Goal: Transaction & Acquisition: Purchase product/service

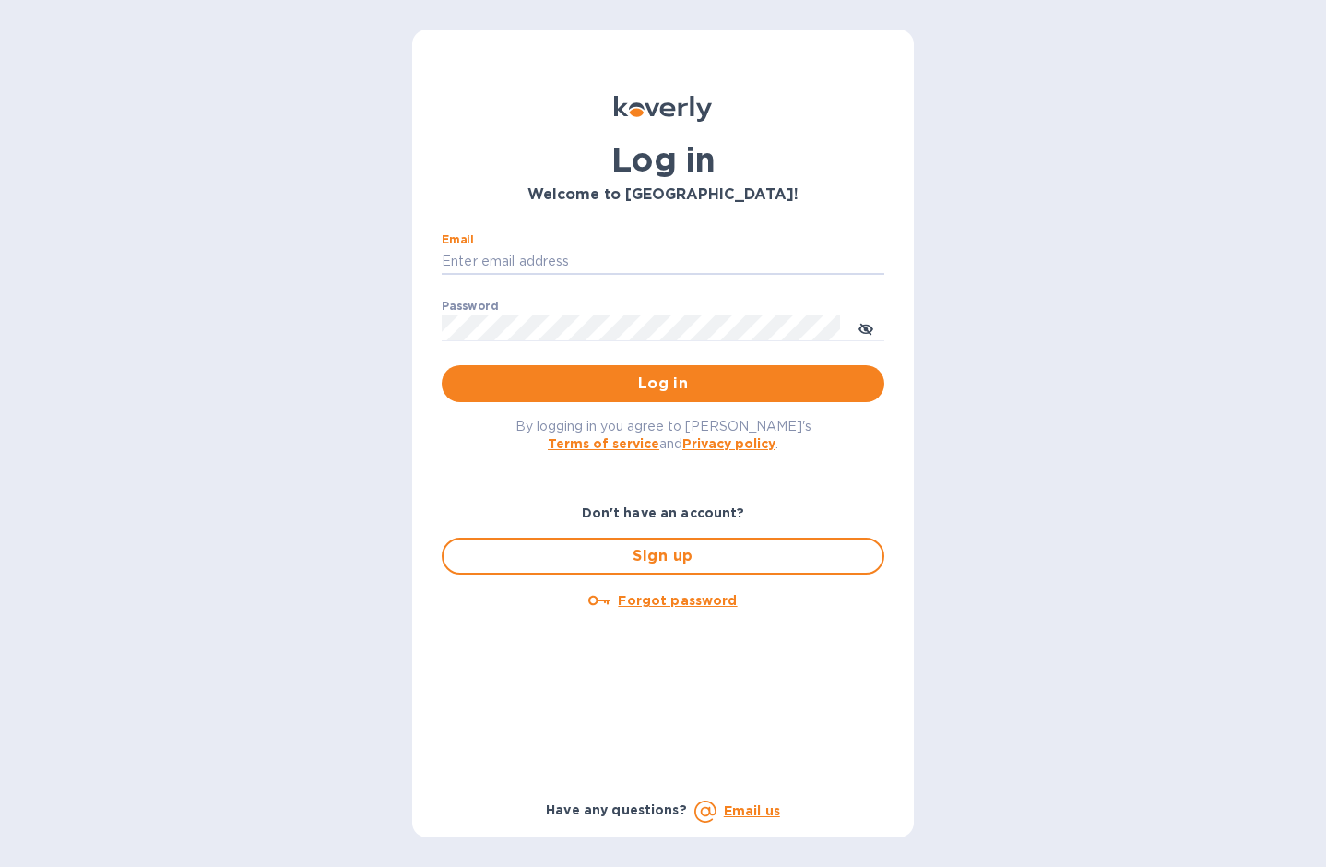
type input "[EMAIL_ADDRESS][DOMAIN_NAME]"
click at [663, 383] on button "Log in" at bounding box center [663, 383] width 443 height 37
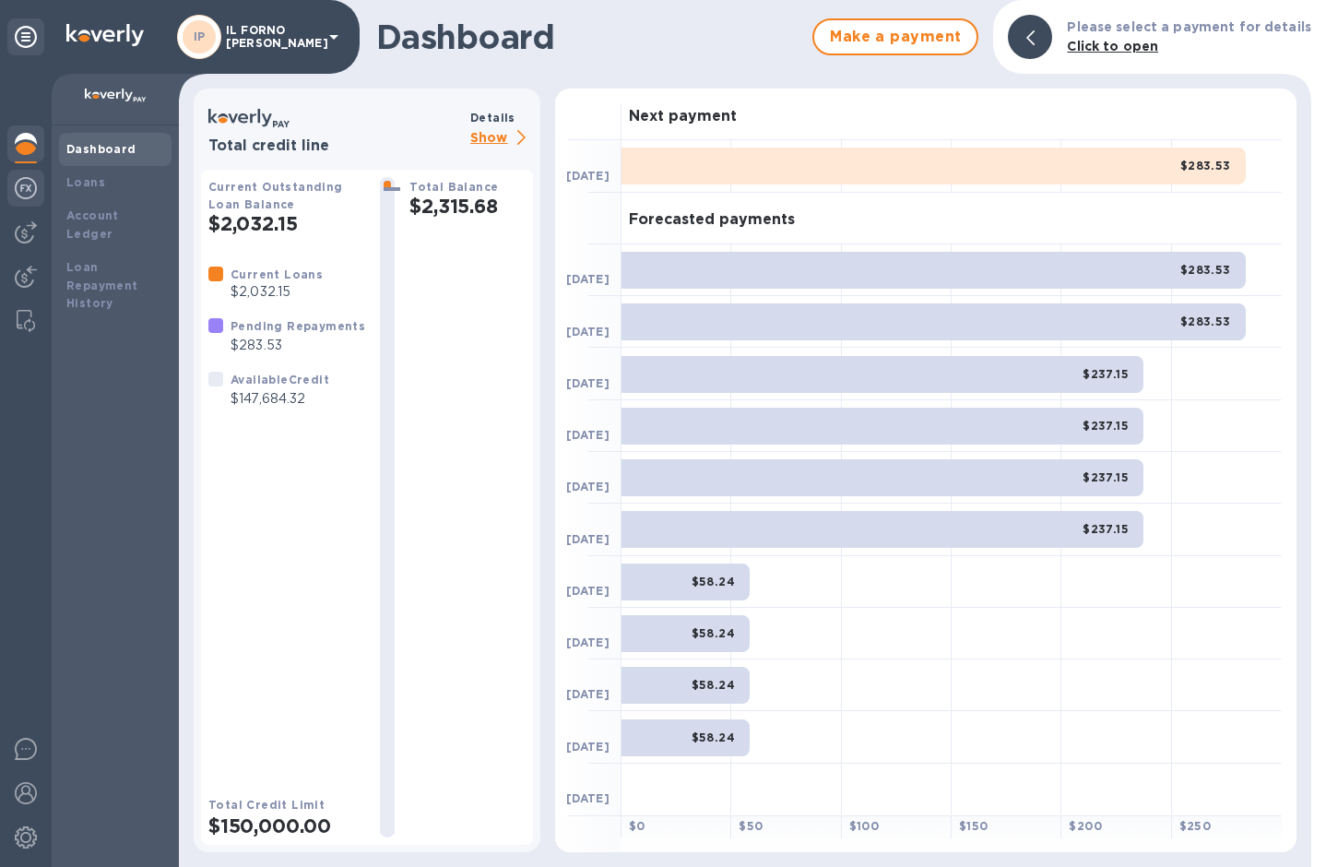
click at [29, 194] on img at bounding box center [26, 188] width 22 height 22
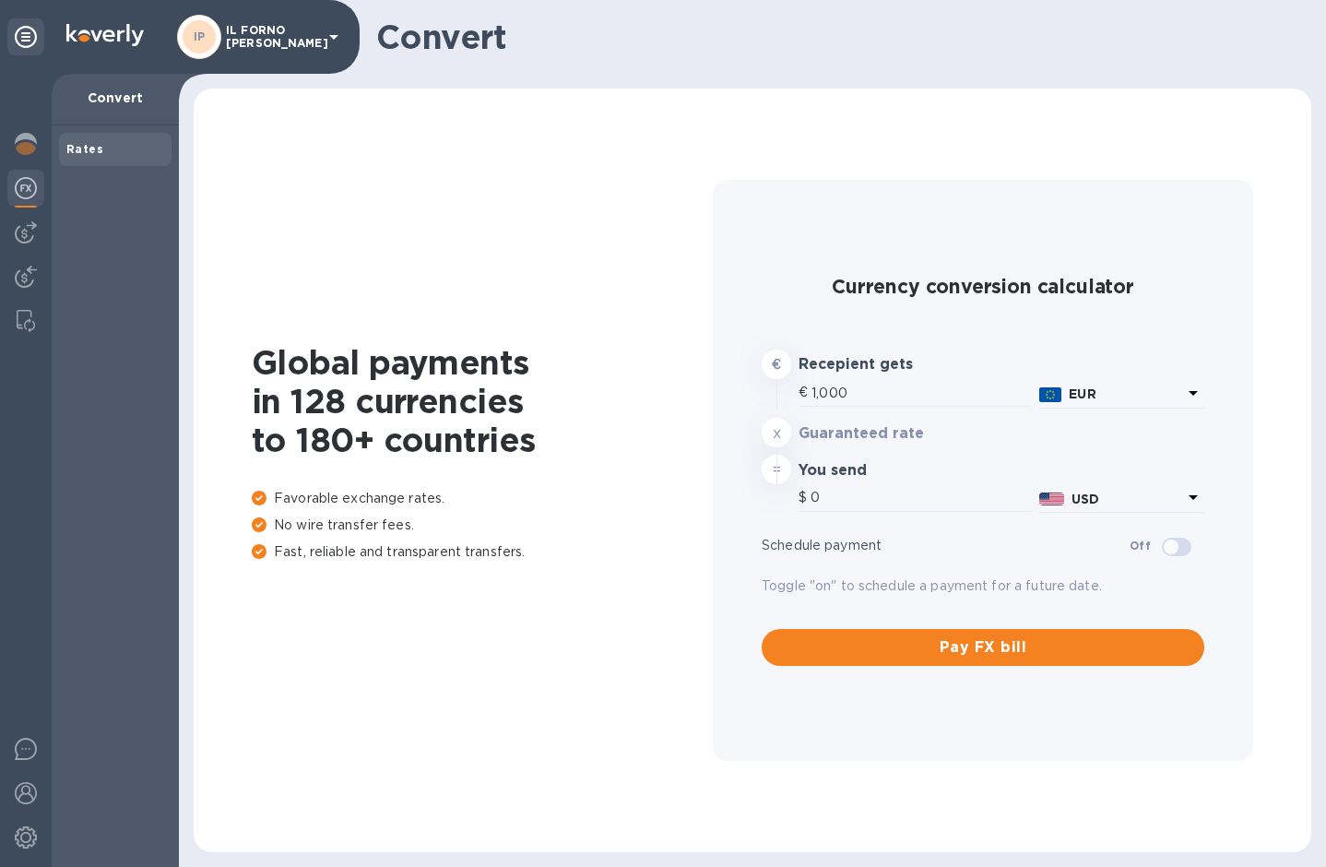
type input "1,193.52"
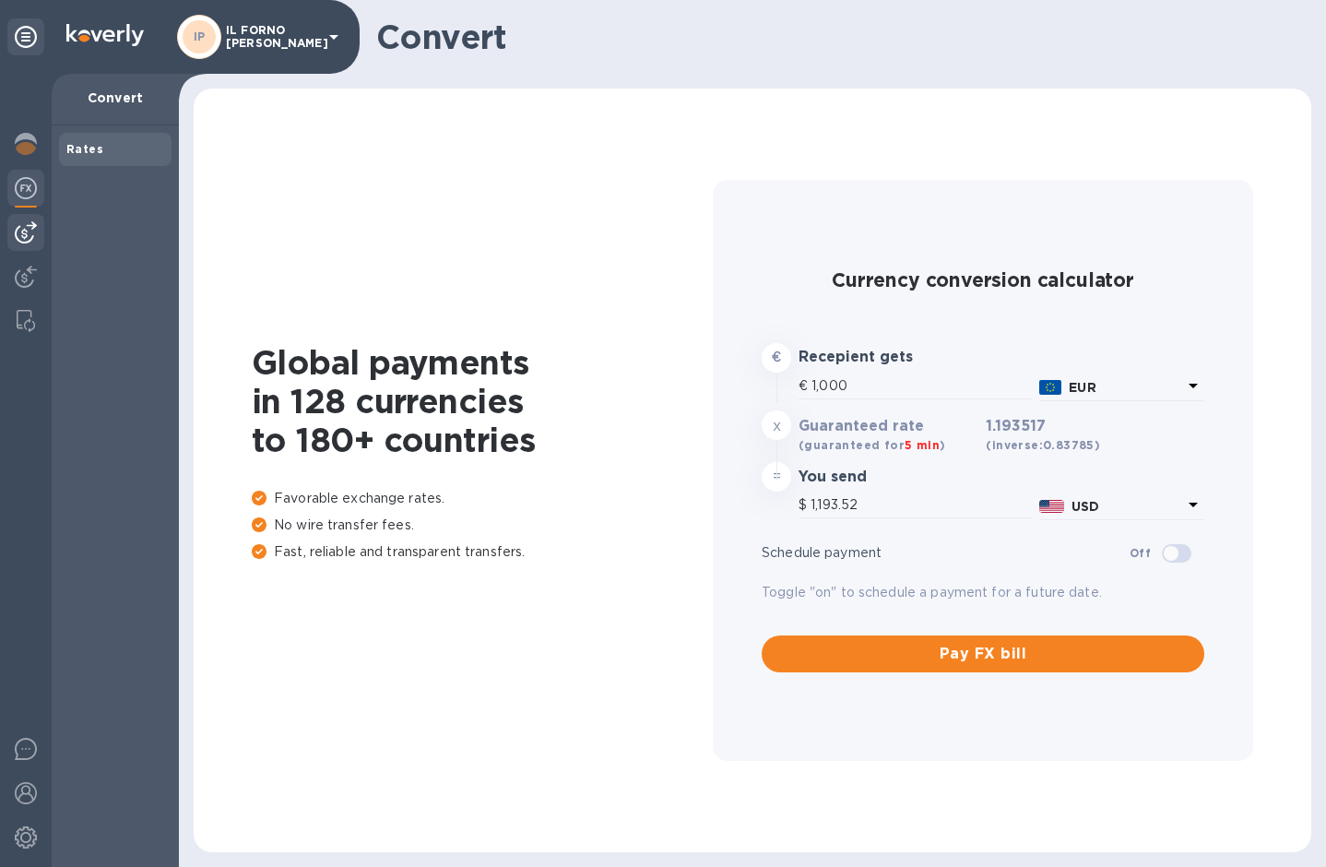
click at [26, 235] on img at bounding box center [26, 232] width 22 height 22
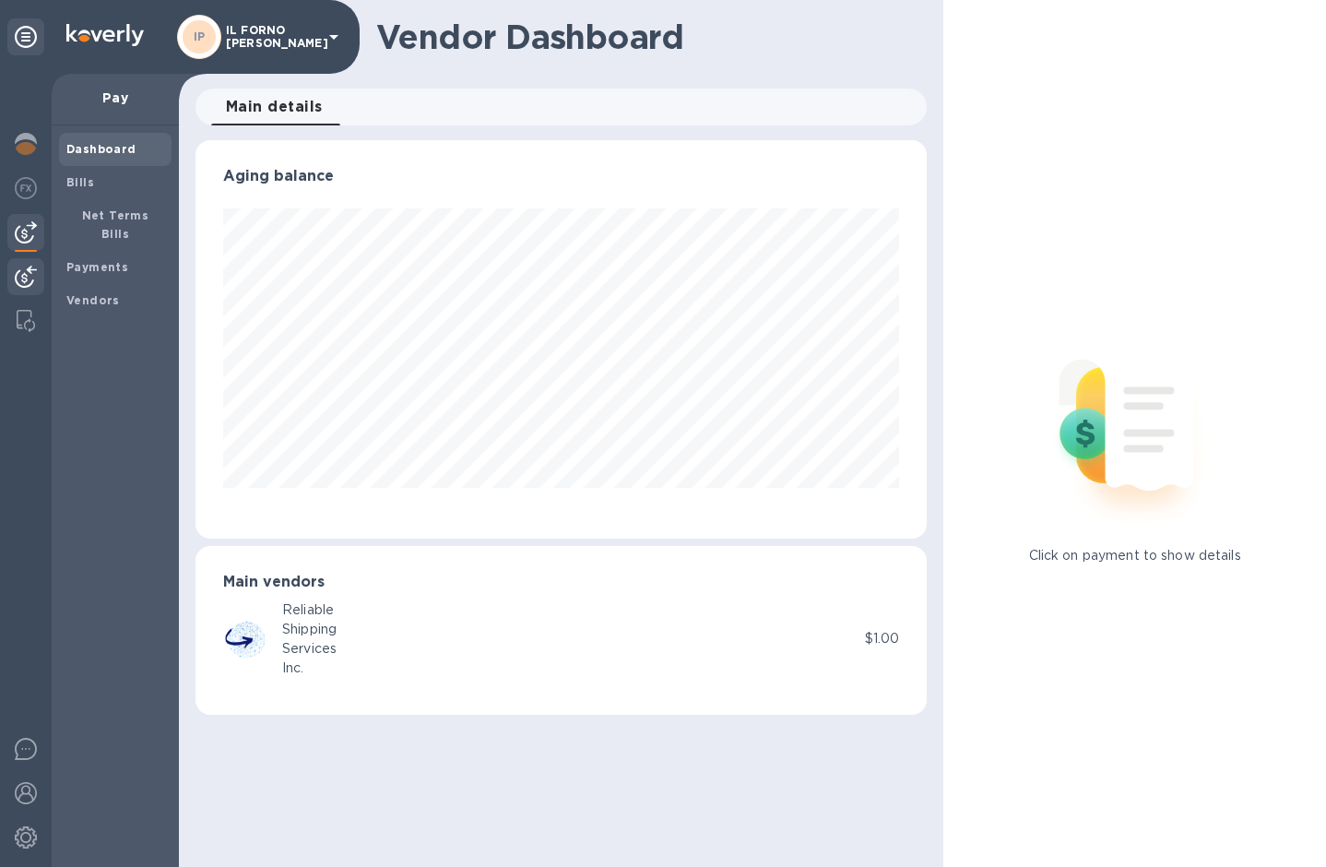
scroll to position [398, 732]
click at [105, 176] on span "Bills" at bounding box center [115, 182] width 98 height 18
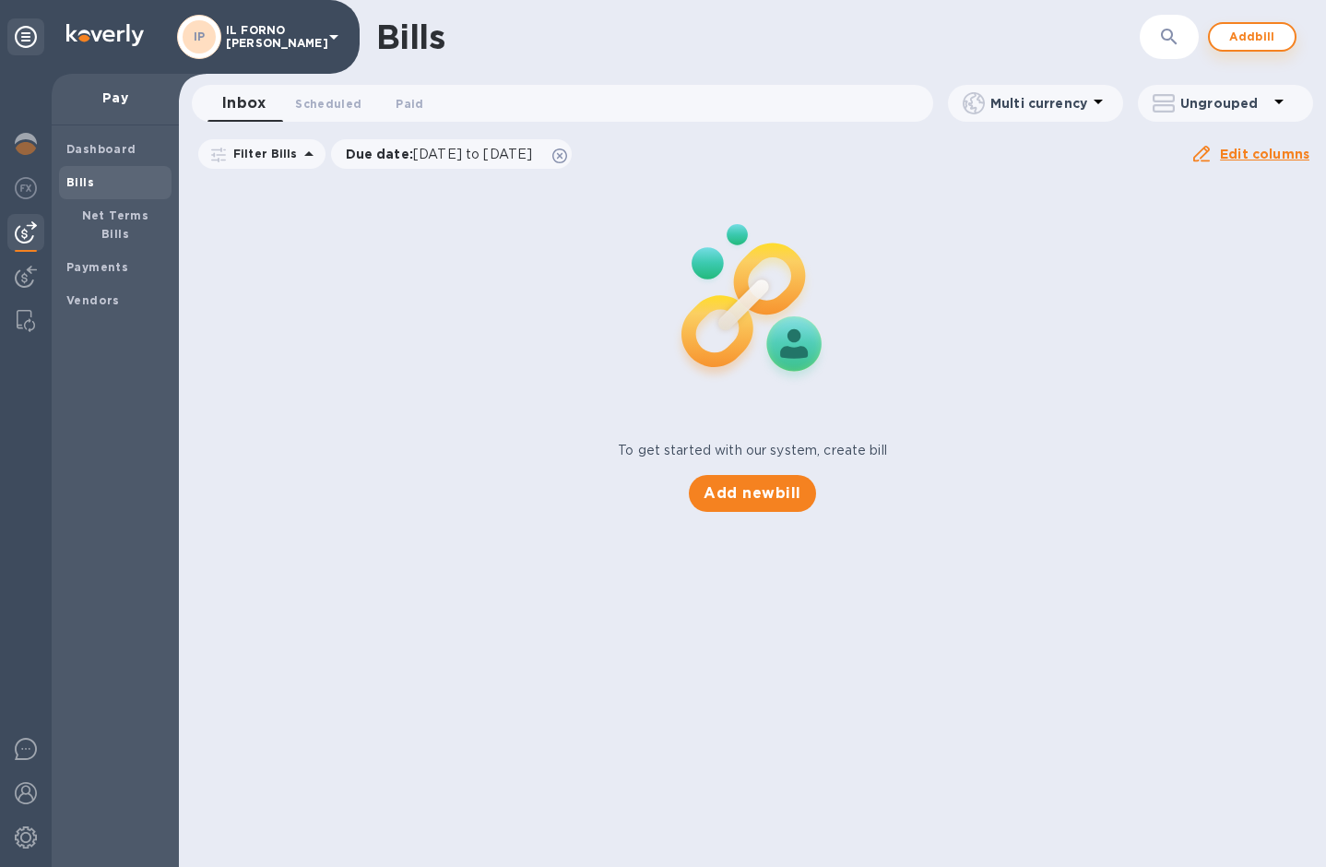
click at [1236, 41] on span "Add bill" at bounding box center [1252, 37] width 55 height 22
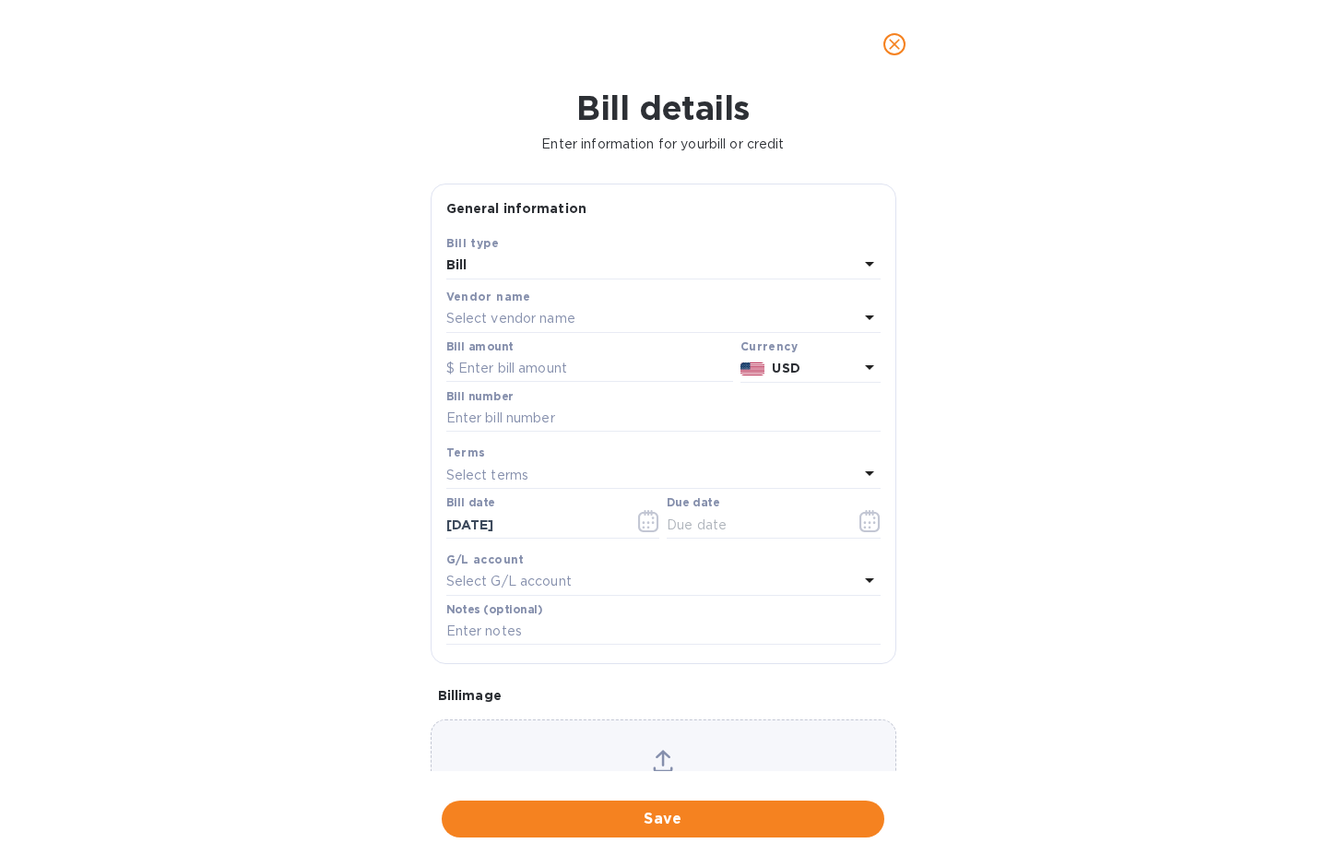
click at [586, 315] on div "Select vendor name" at bounding box center [652, 319] width 412 height 26
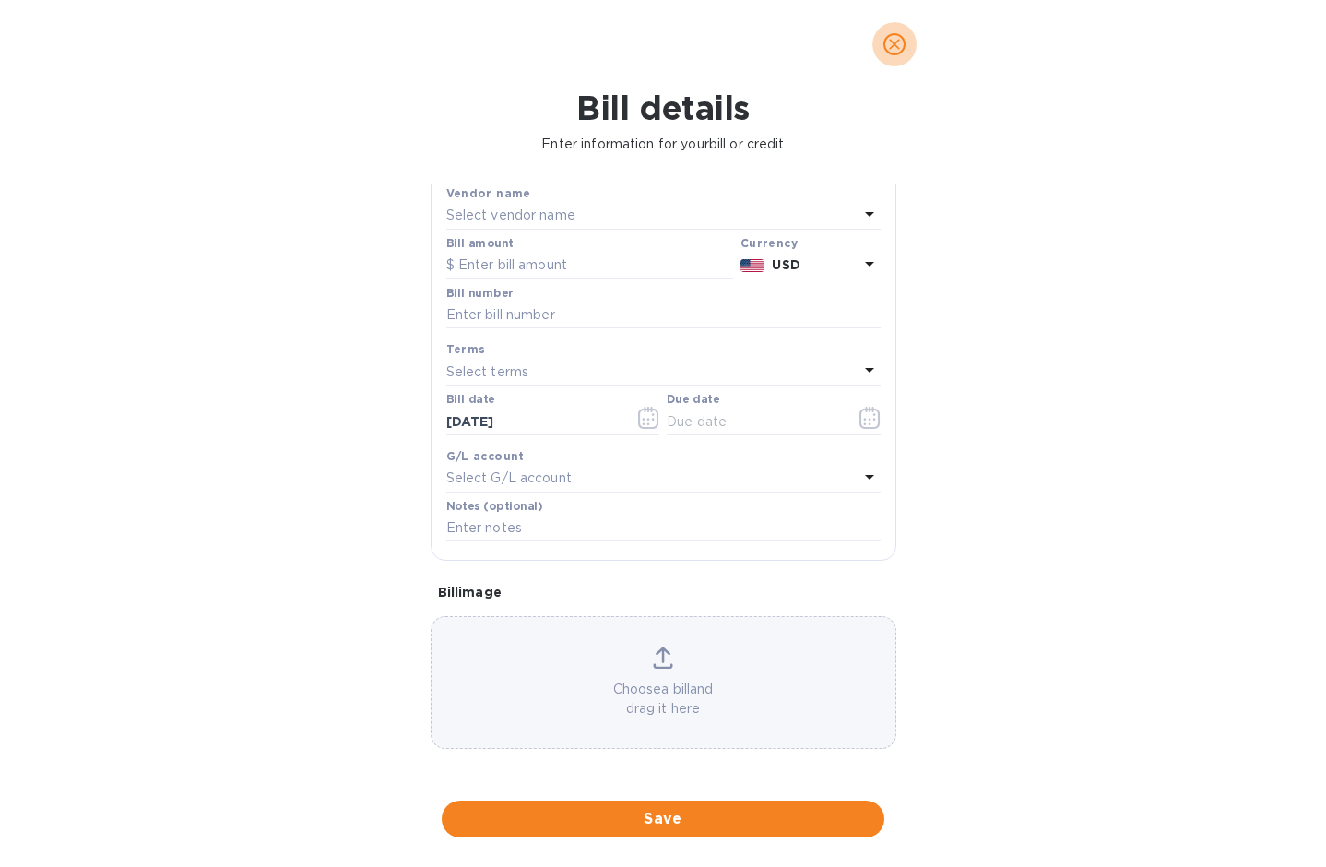
click at [899, 45] on icon "close" at bounding box center [894, 44] width 18 height 18
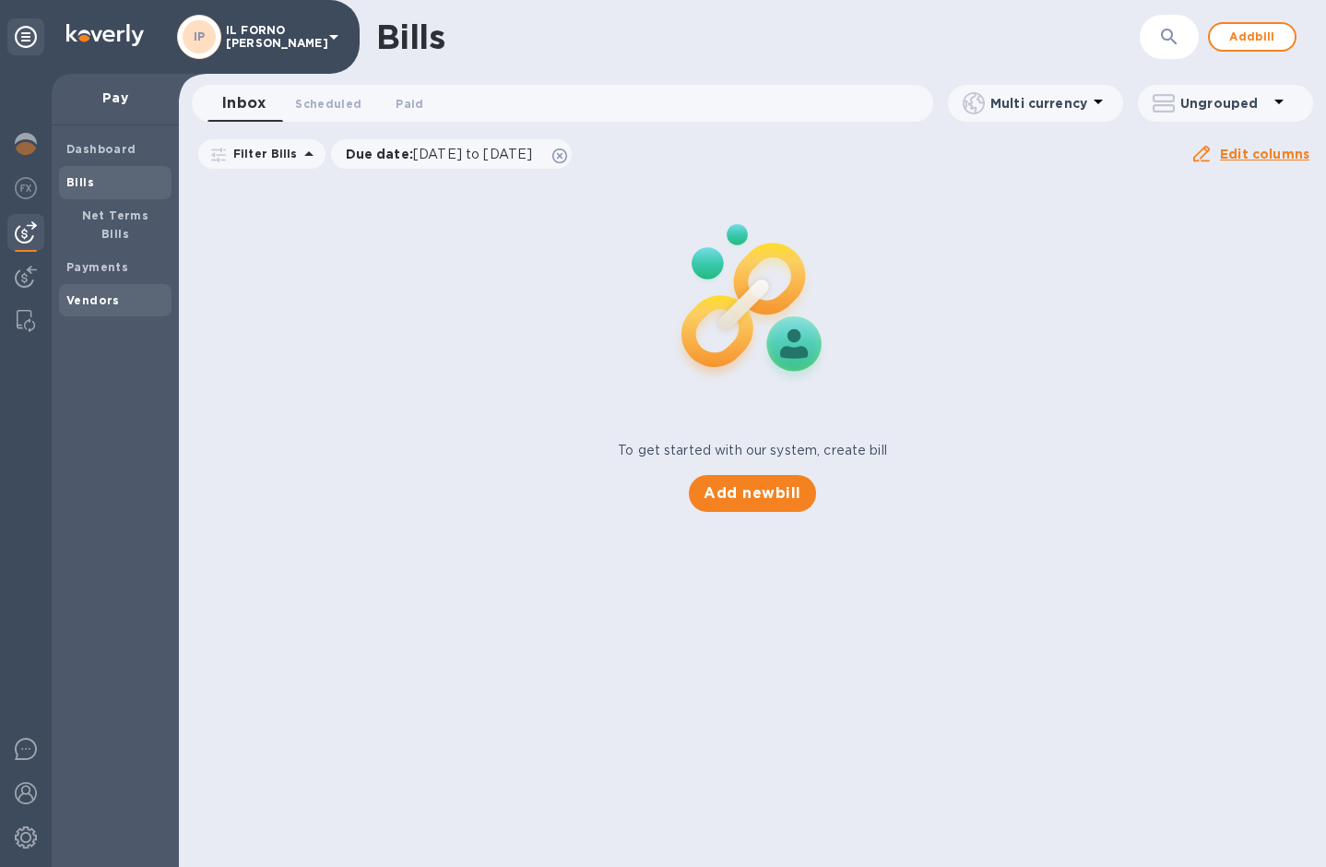
click at [110, 293] on b "Vendors" at bounding box center [92, 300] width 53 height 14
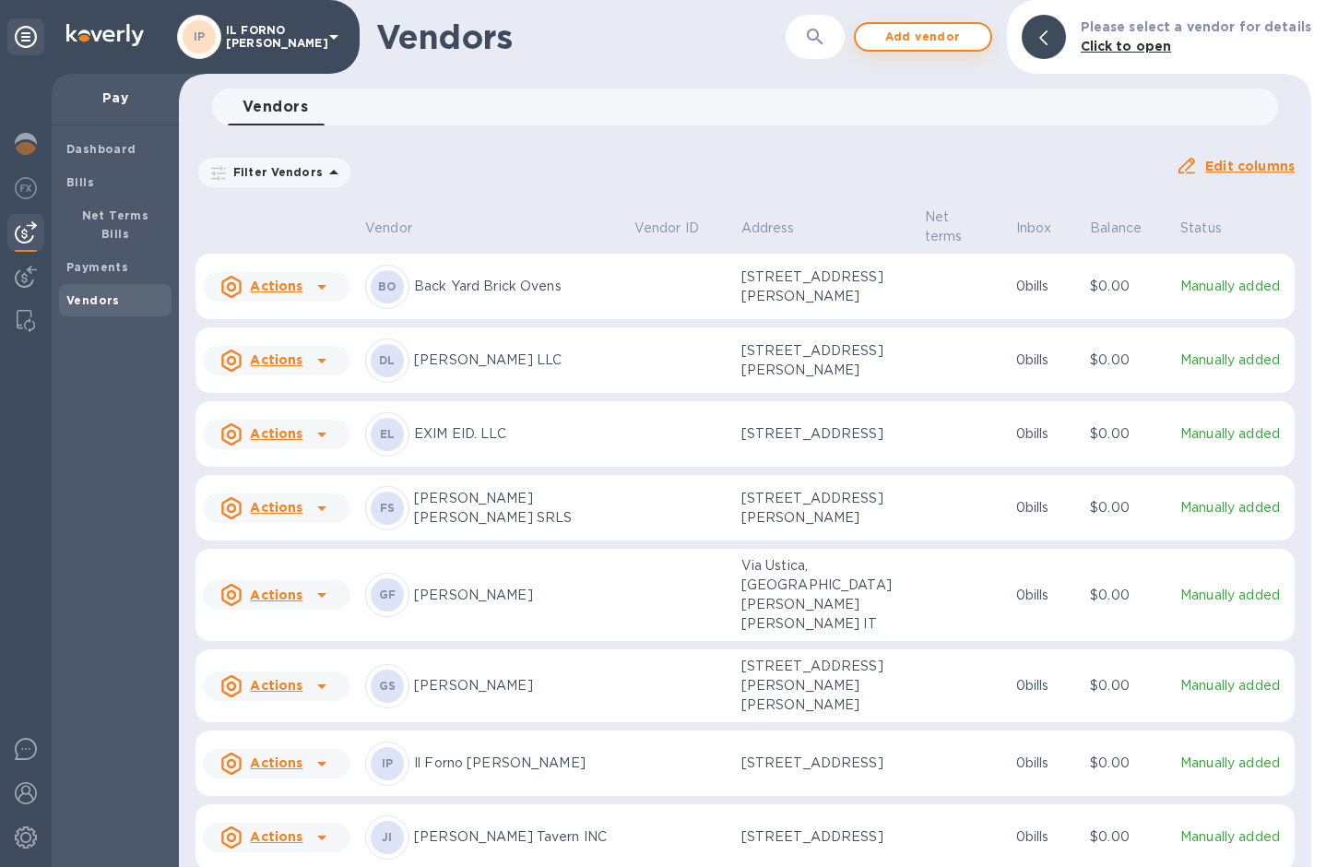
click at [948, 48] on button "Add vendor" at bounding box center [923, 37] width 138 height 30
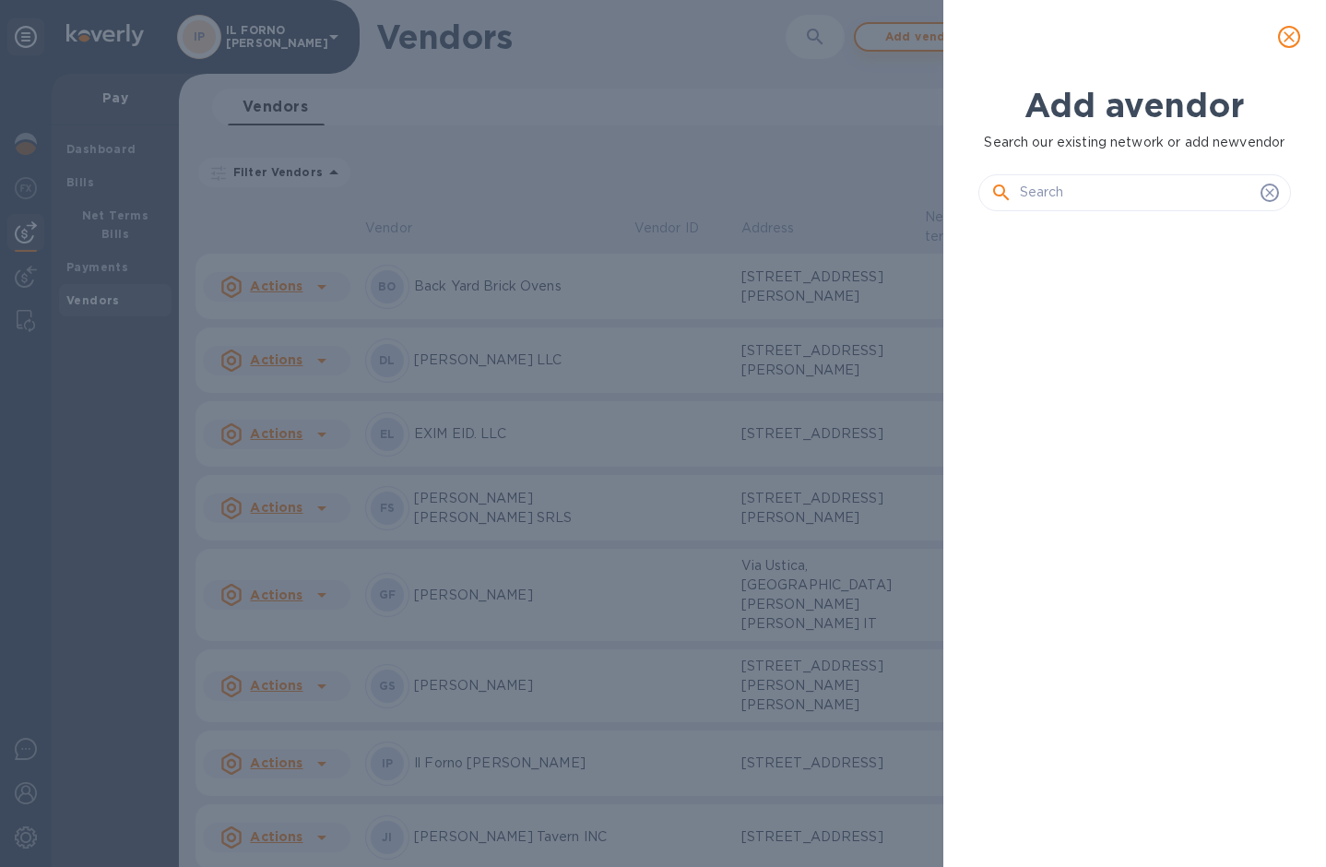
scroll to position [16, 8]
click at [1052, 200] on input "text" at bounding box center [1136, 193] width 233 height 28
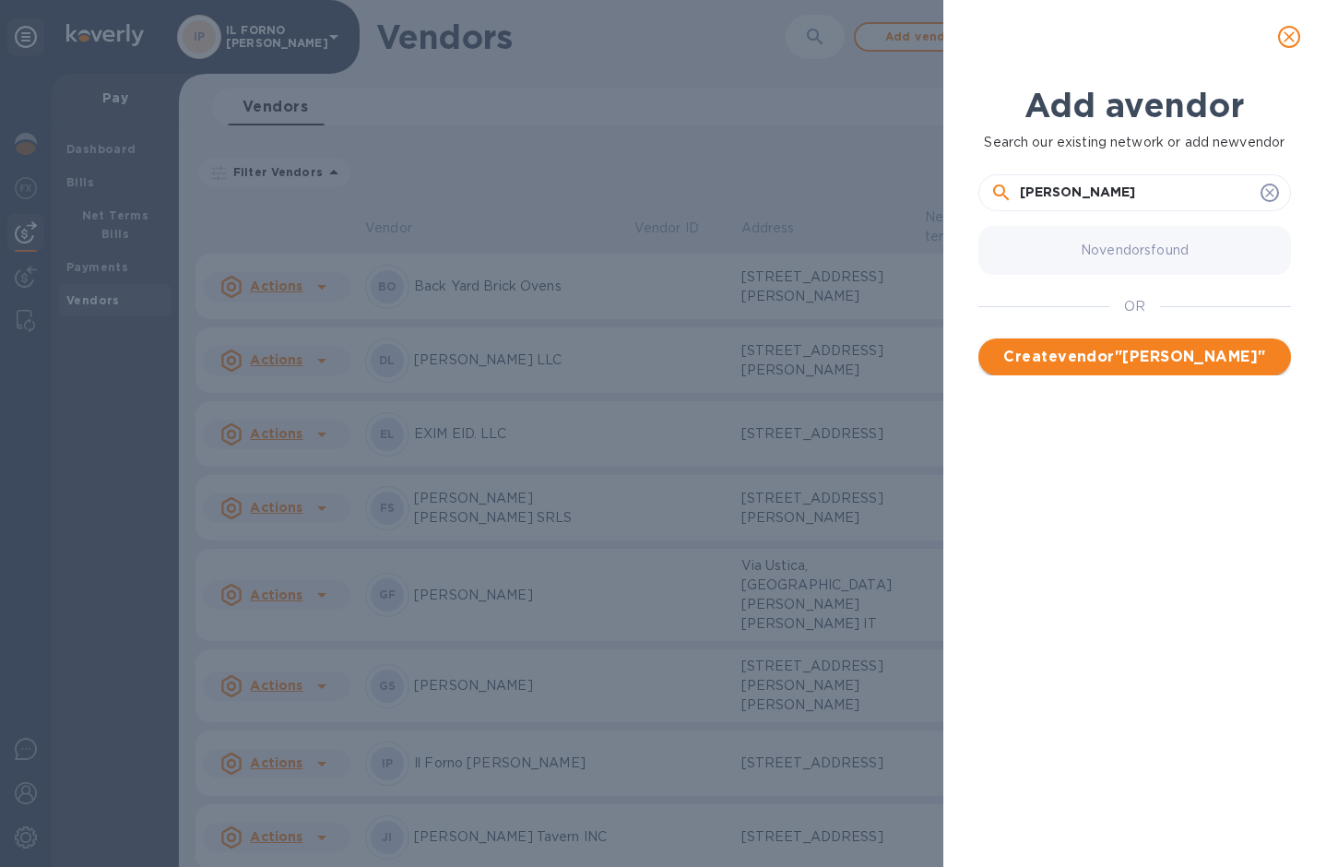
type input "[PERSON_NAME]"
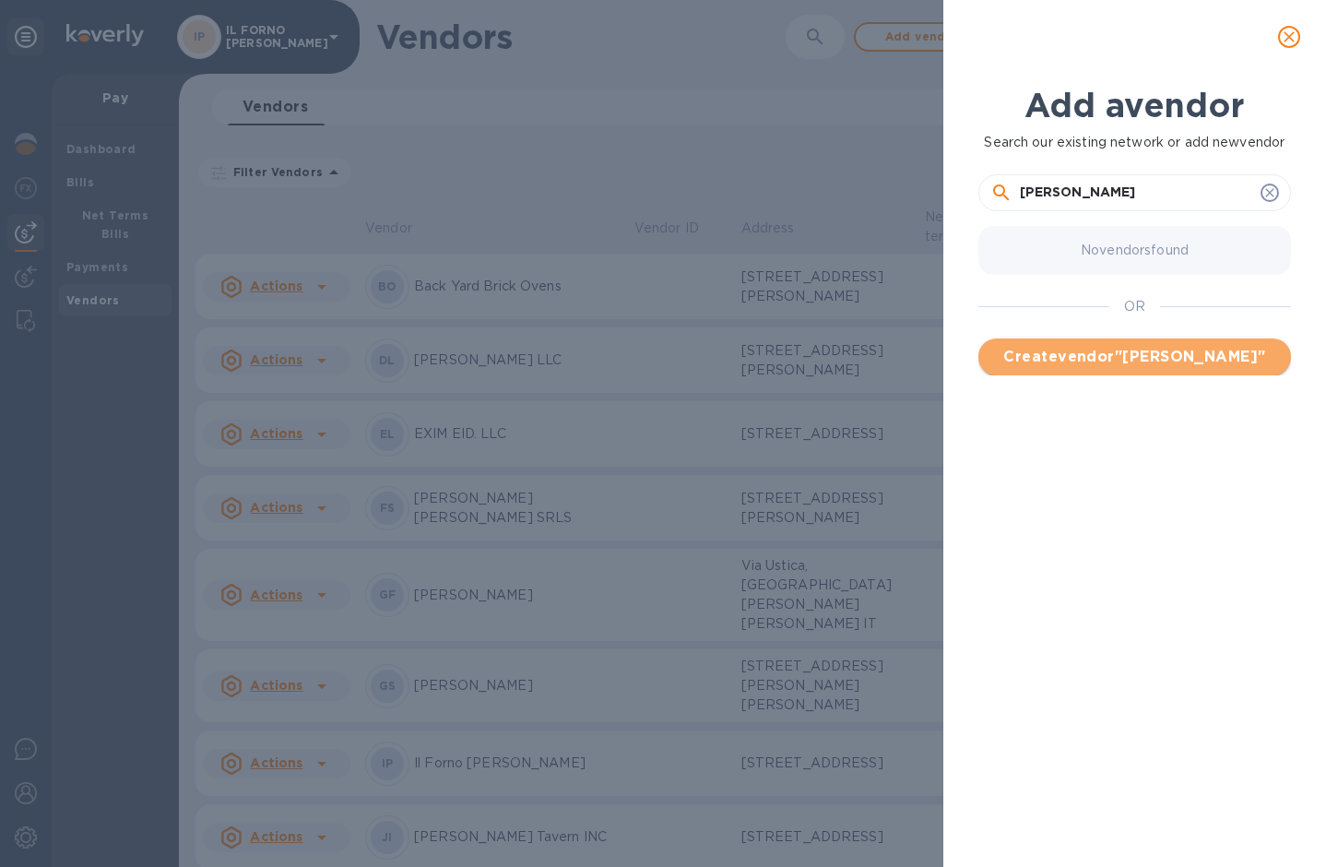
click at [1154, 351] on span "Create vendor " [PERSON_NAME] "" at bounding box center [1134, 357] width 283 height 22
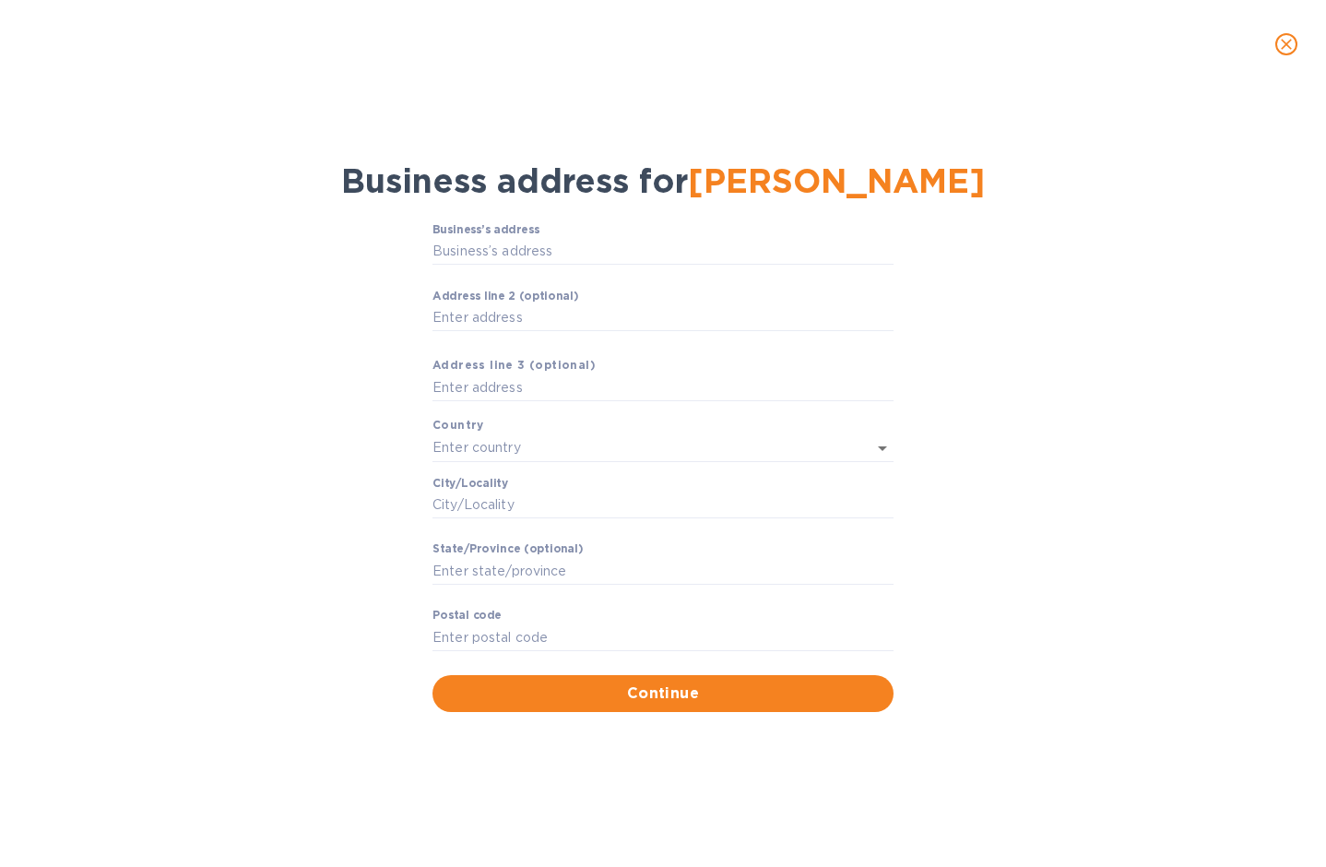
click at [708, 275] on p "​" at bounding box center [663, 277] width 461 height 21
type input "[STREET_ADDRESS]"
type input "[GEOGRAPHIC_DATA]"
type input "NJ"
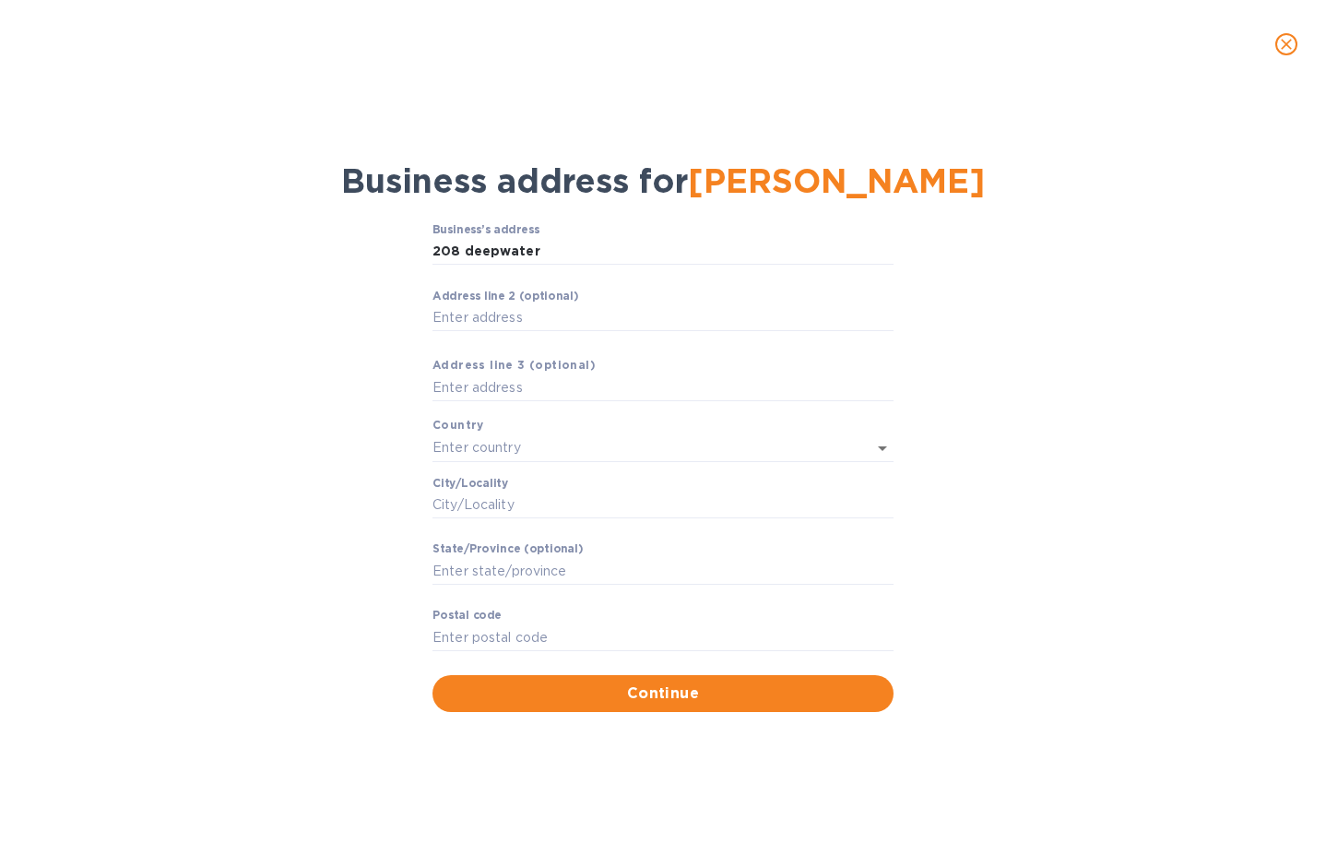
type input "07726"
type input "[GEOGRAPHIC_DATA]"
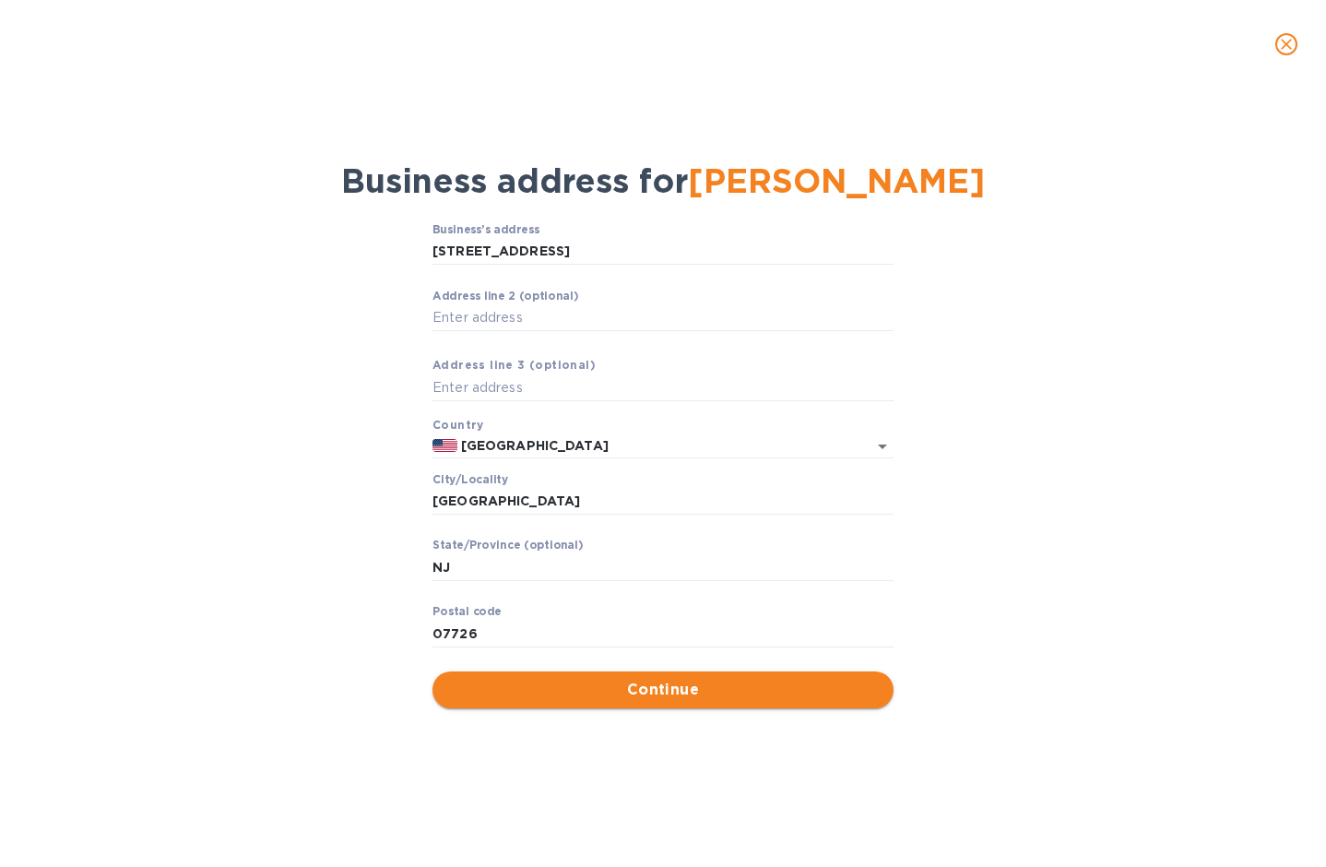
click at [595, 691] on span "Continue" at bounding box center [663, 690] width 432 height 22
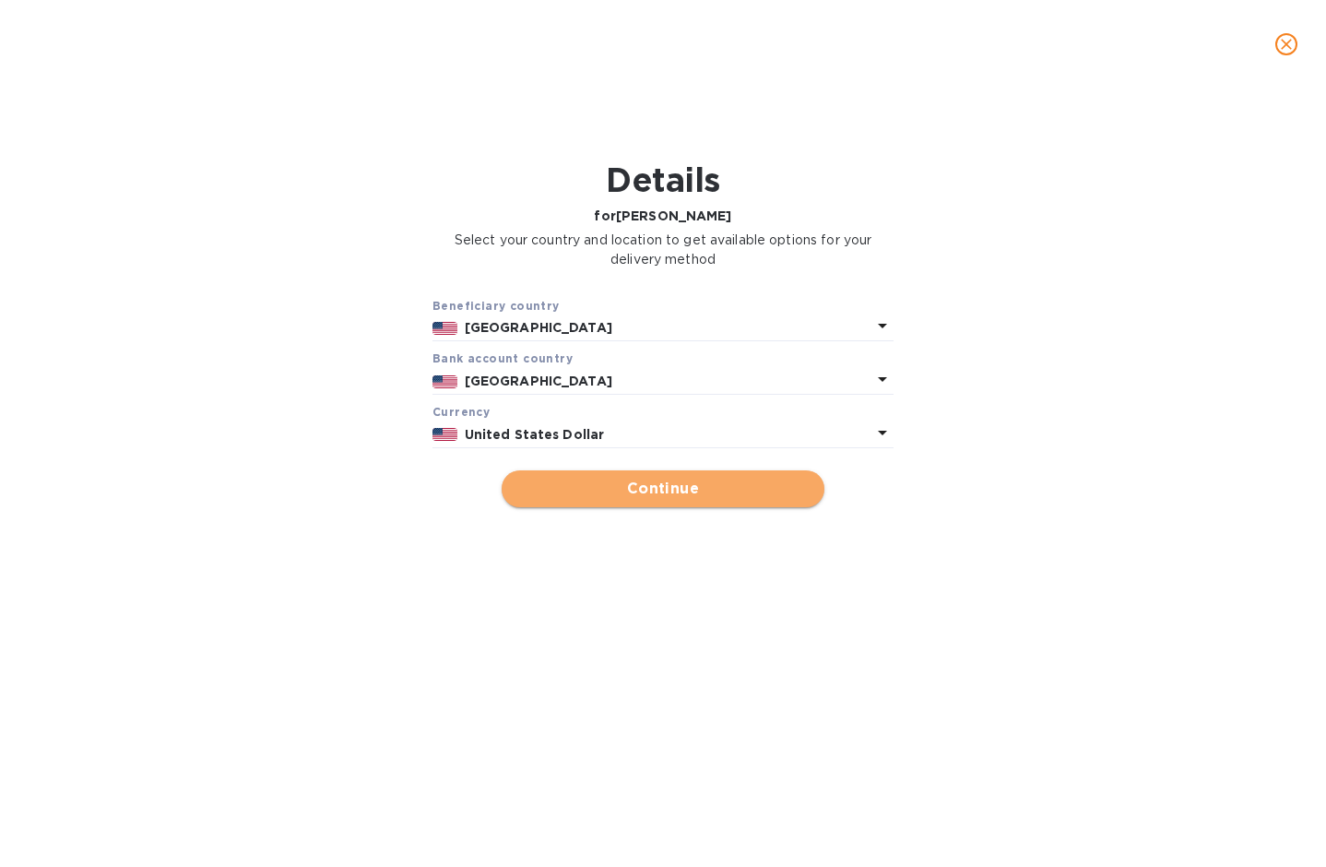
click at [634, 490] on span "Continue" at bounding box center [662, 489] width 293 height 22
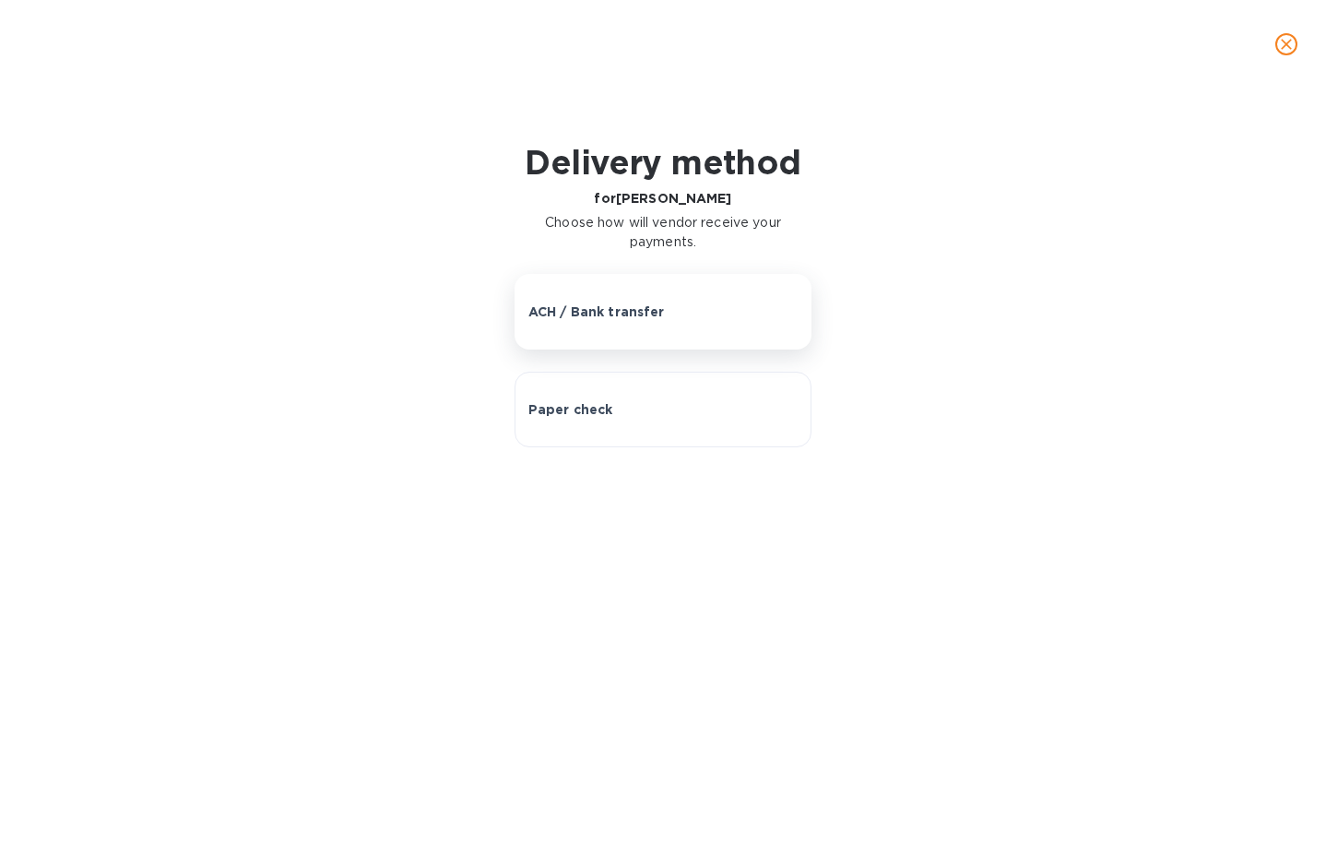
click at [692, 298] on button "ACH / Bank transfer" at bounding box center [664, 312] width 298 height 76
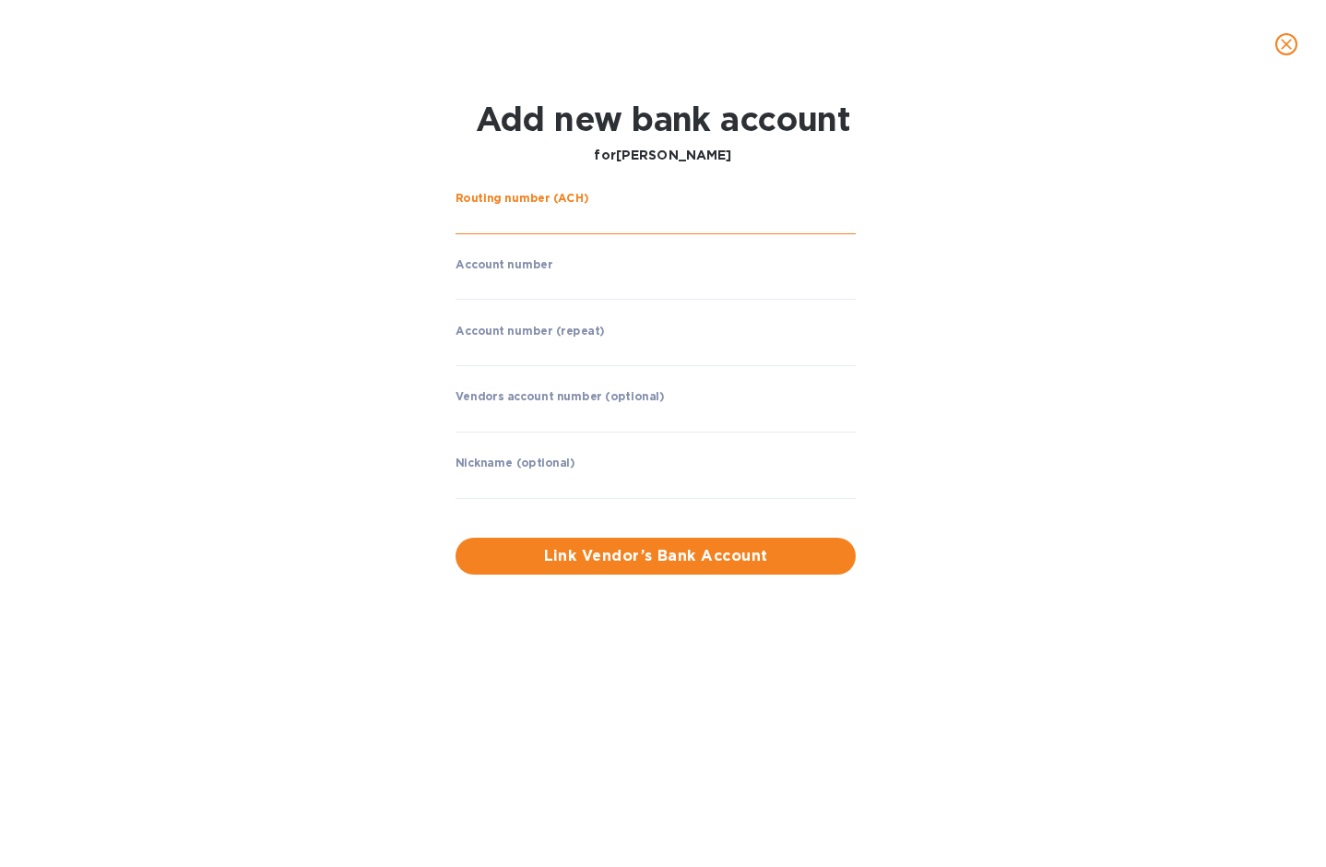
click at [587, 216] on input "string" at bounding box center [656, 221] width 400 height 28
type input "9159476358"
click at [578, 277] on input "string" at bounding box center [656, 287] width 400 height 28
click at [568, 216] on input "string" at bounding box center [656, 221] width 400 height 28
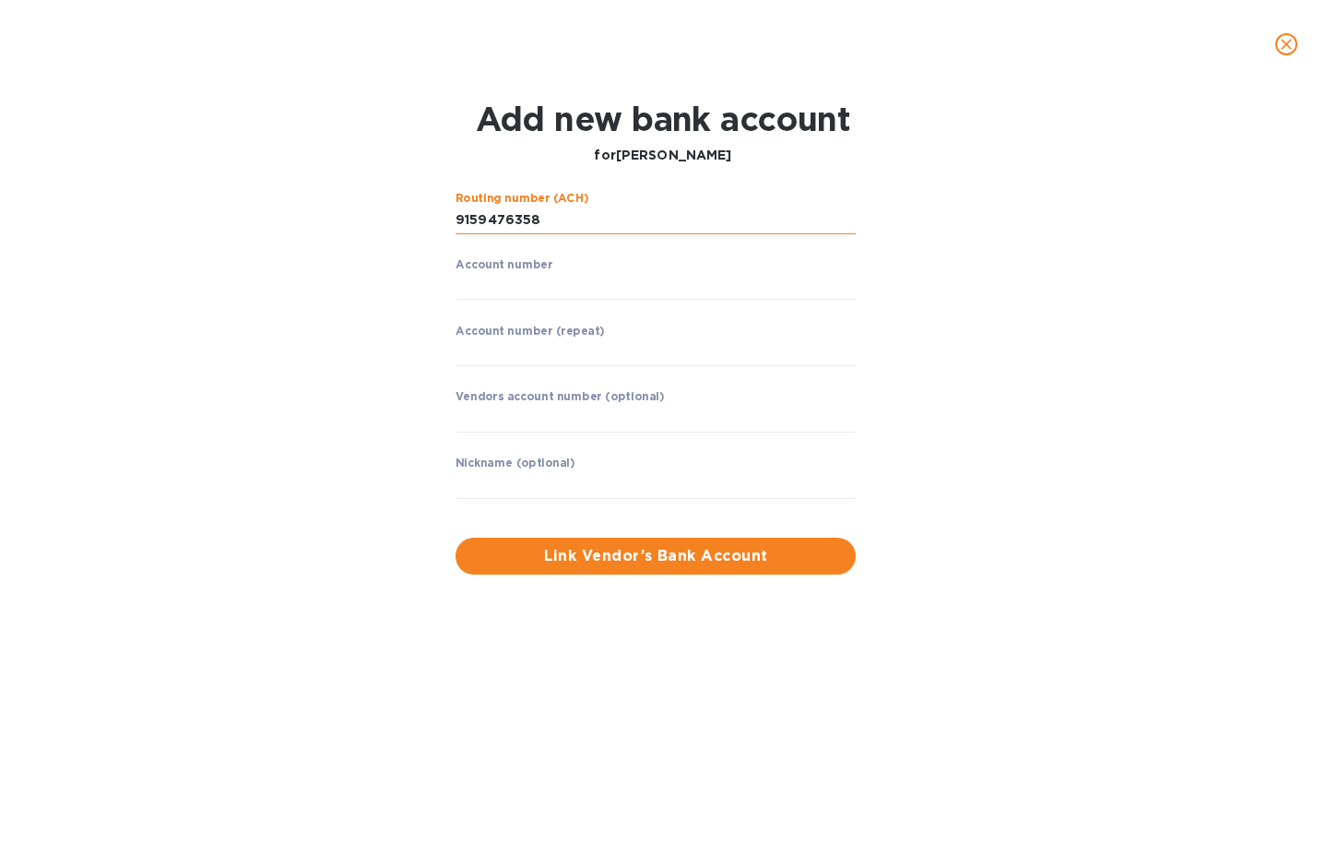
click at [568, 216] on input "string" at bounding box center [656, 221] width 400 height 28
click at [573, 286] on input "string" at bounding box center [656, 287] width 400 height 28
click at [547, 215] on input "string" at bounding box center [656, 221] width 400 height 28
click at [587, 216] on input "string" at bounding box center [656, 221] width 400 height 28
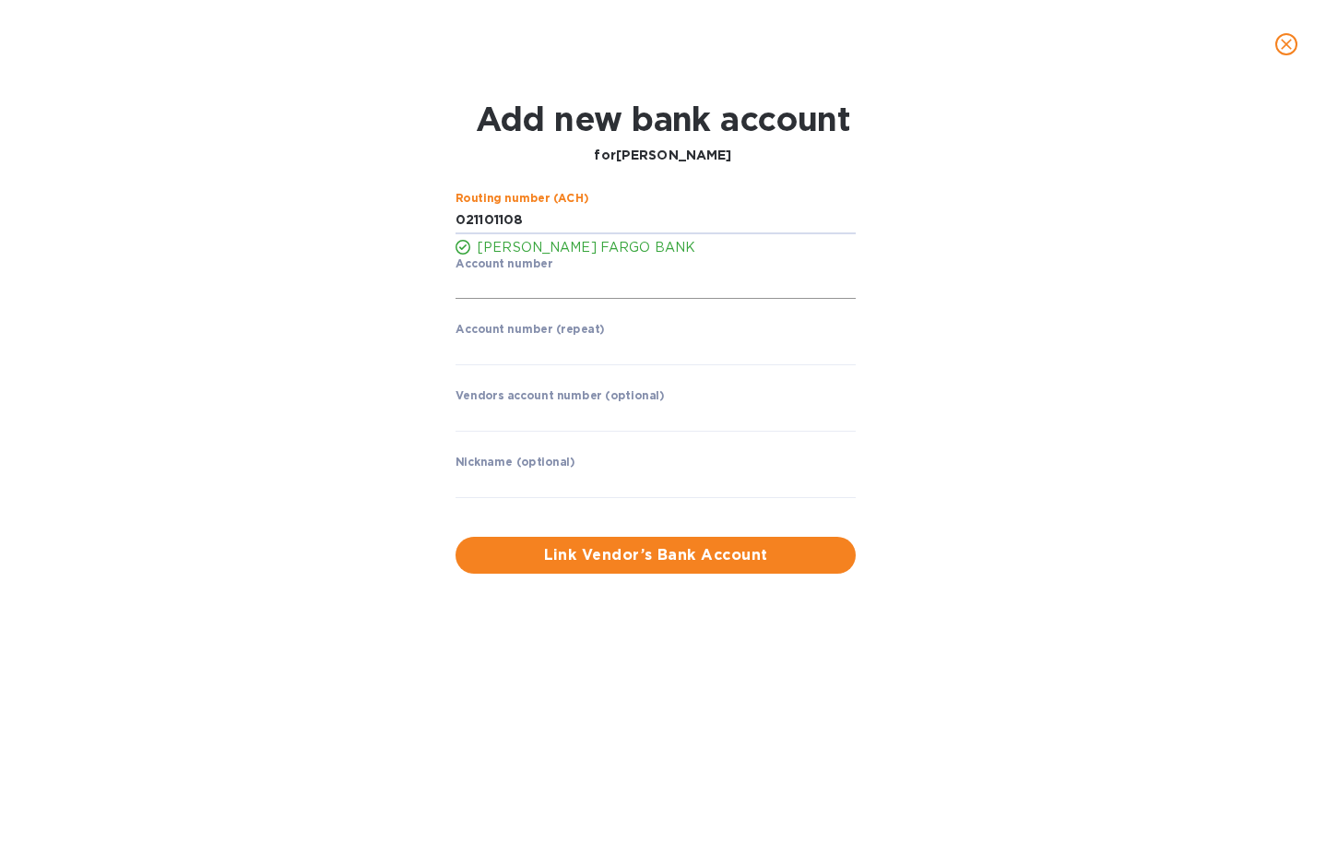
type input "021101108"
click at [569, 285] on input "string" at bounding box center [656, 286] width 400 height 28
type input "9159476358"
click at [564, 342] on input "string" at bounding box center [656, 352] width 400 height 28
type input "9159476358"
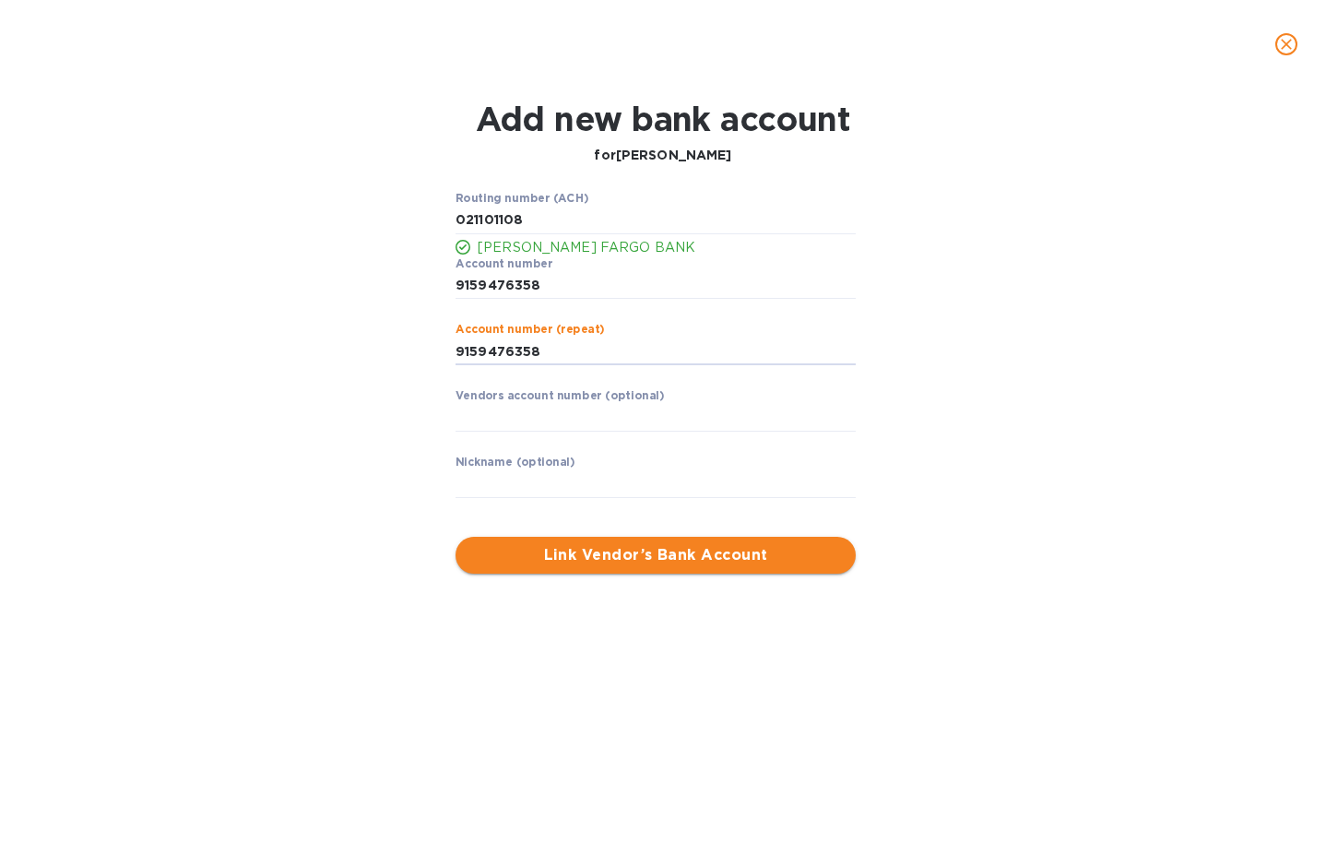
click at [597, 558] on span "Link Vendor’s Bank Account" at bounding box center [655, 555] width 371 height 22
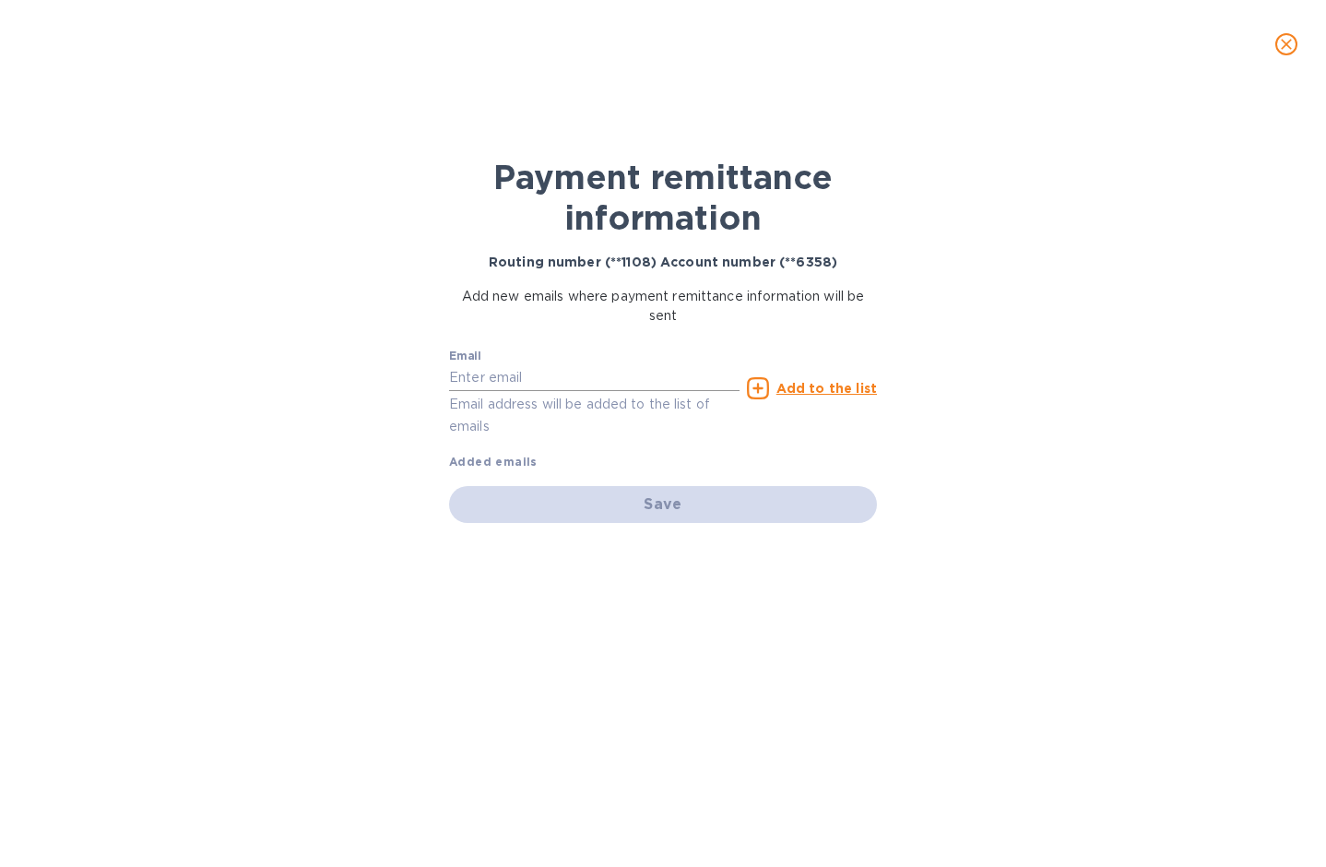
click at [570, 384] on input "text" at bounding box center [594, 378] width 291 height 28
type input "[PERSON_NAME][EMAIL_ADDRESS][DOMAIN_NAME]"
click at [769, 388] on icon at bounding box center [758, 388] width 22 height 22
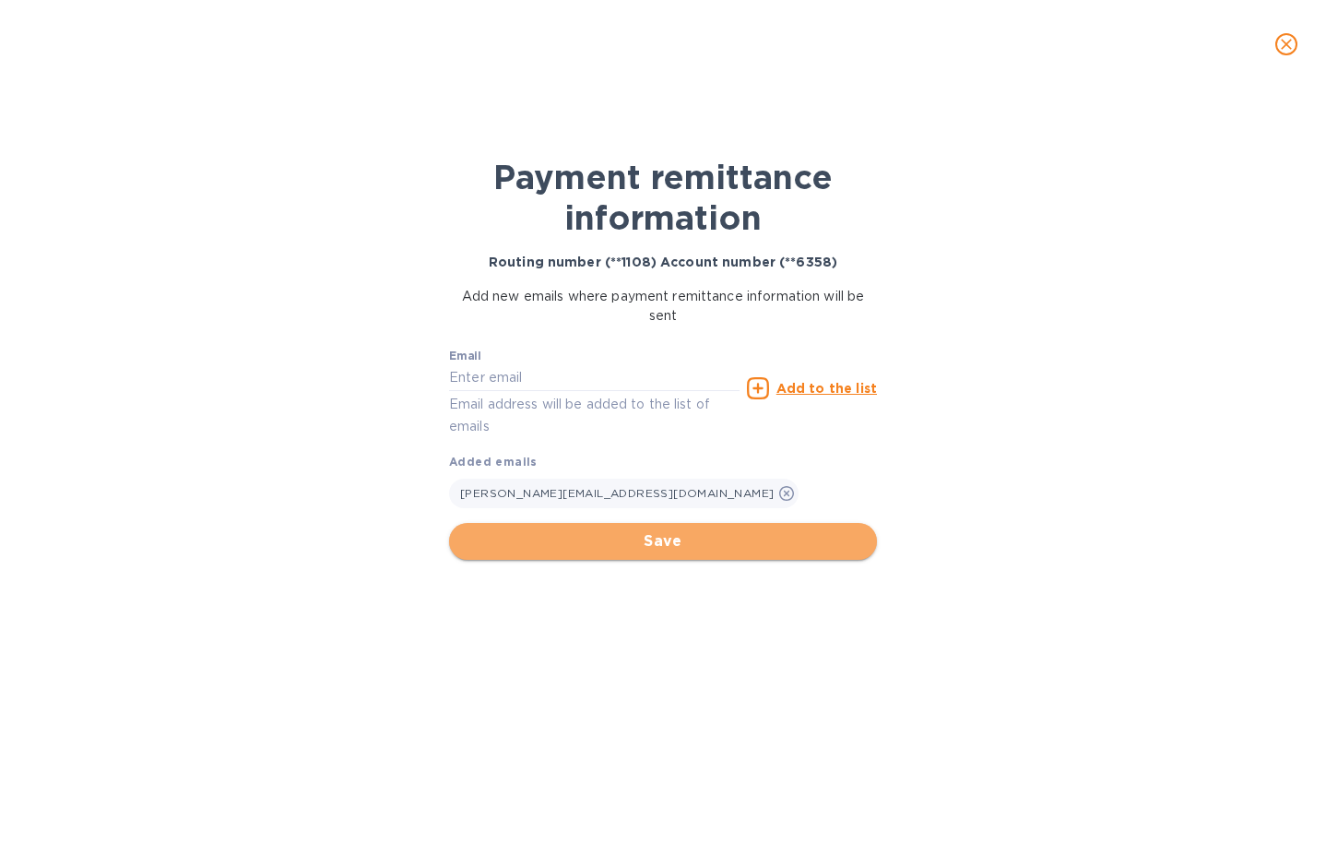
click at [649, 528] on button "Save" at bounding box center [663, 541] width 428 height 37
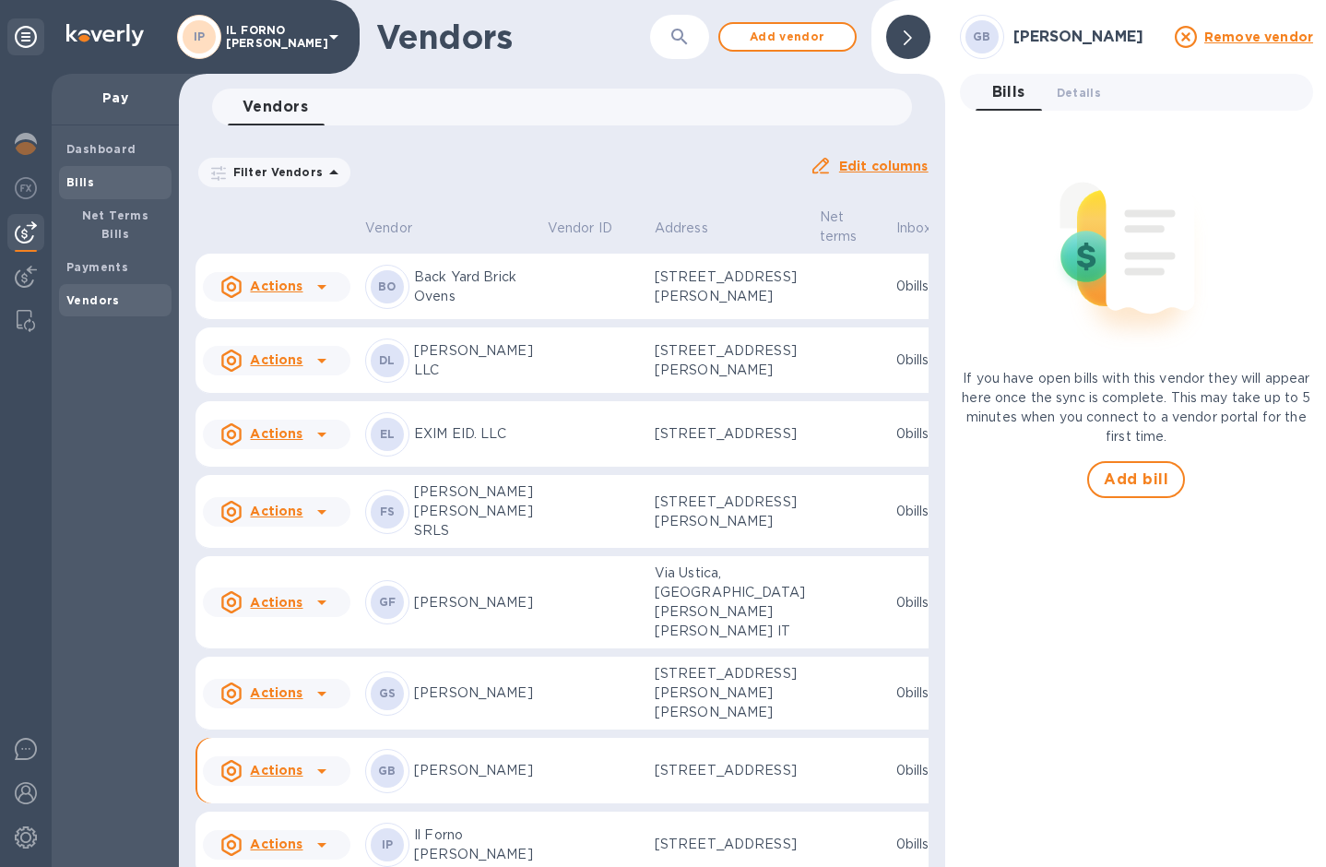
click at [101, 175] on span "Bills" at bounding box center [115, 182] width 98 height 18
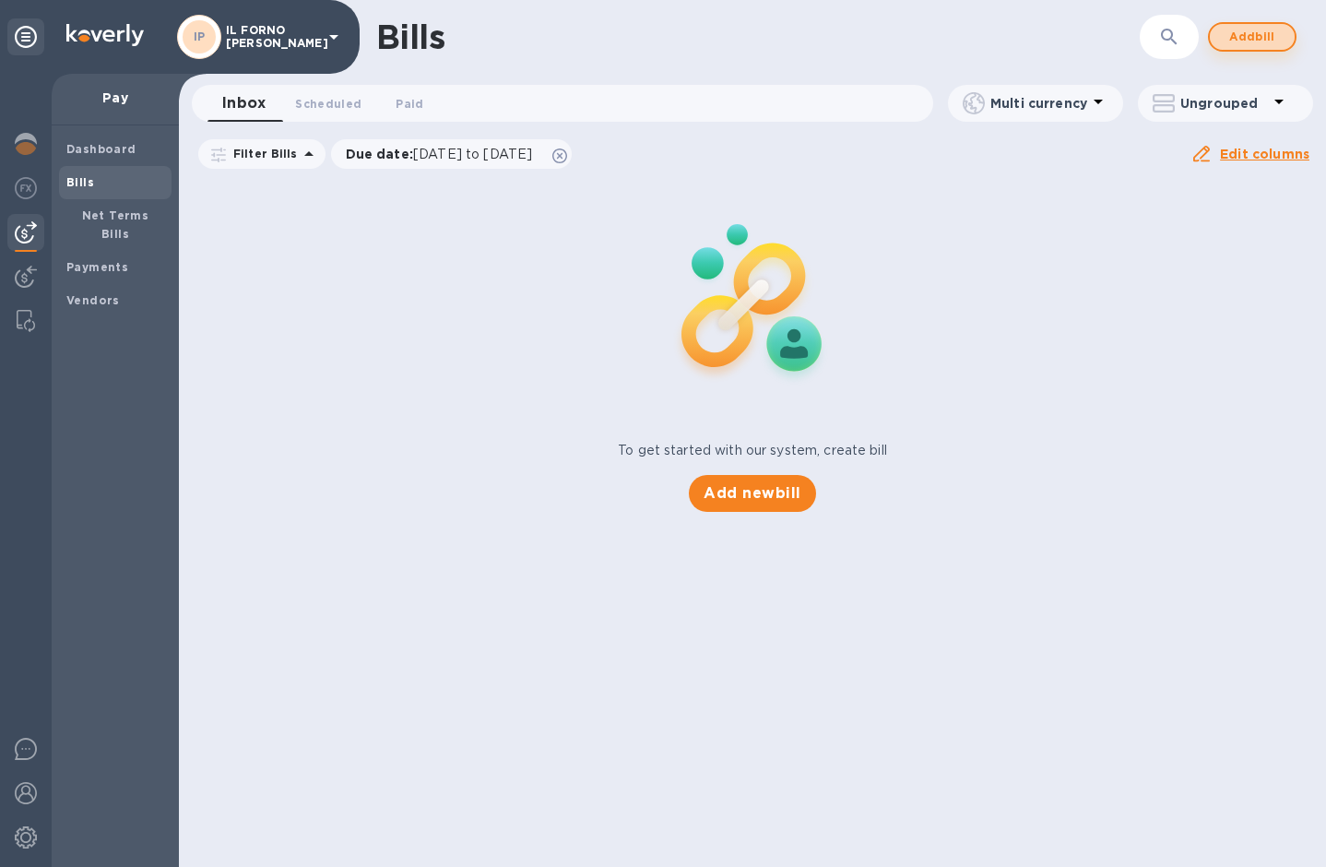
click at [1236, 43] on span "Add bill" at bounding box center [1252, 37] width 55 height 22
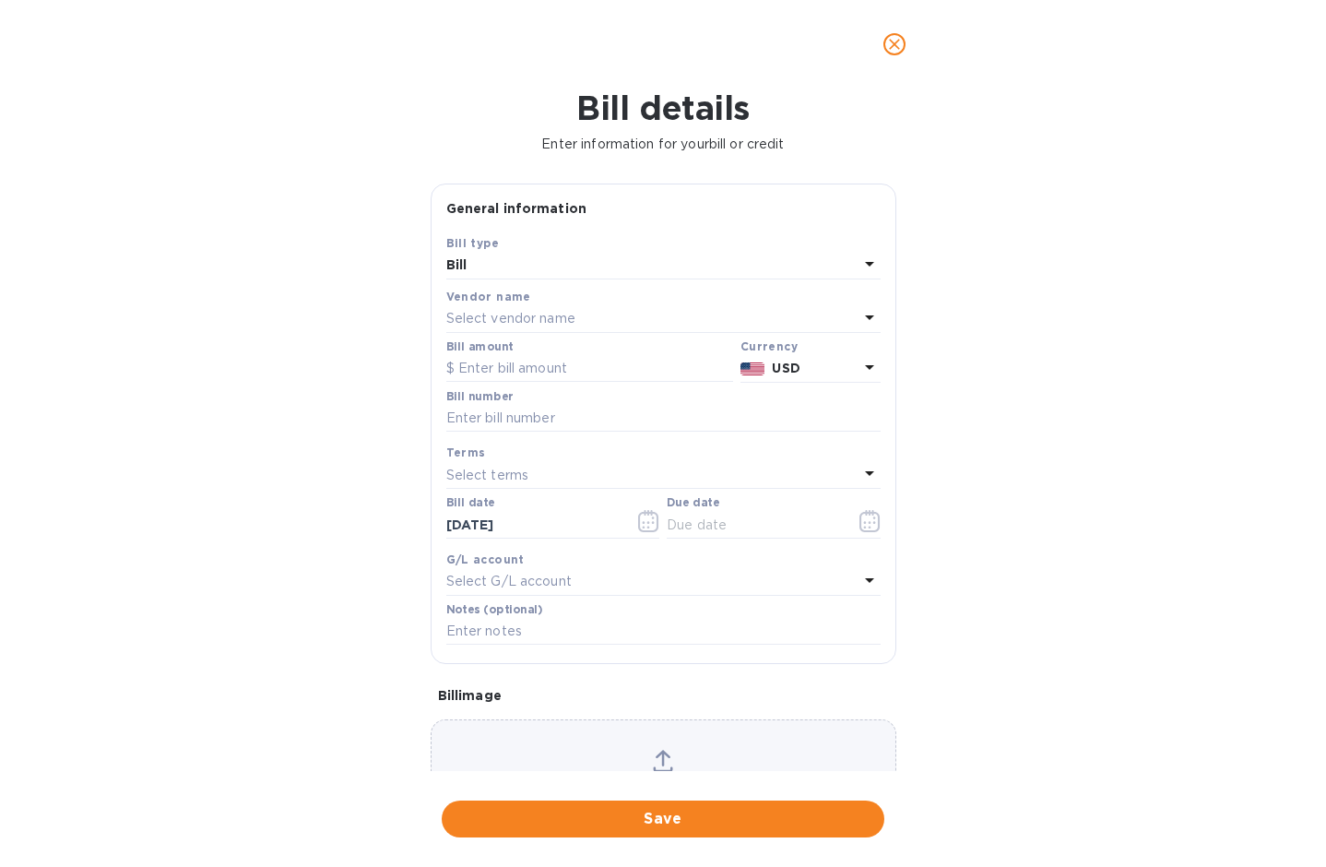
click at [626, 314] on div "Select vendor name" at bounding box center [652, 319] width 412 height 26
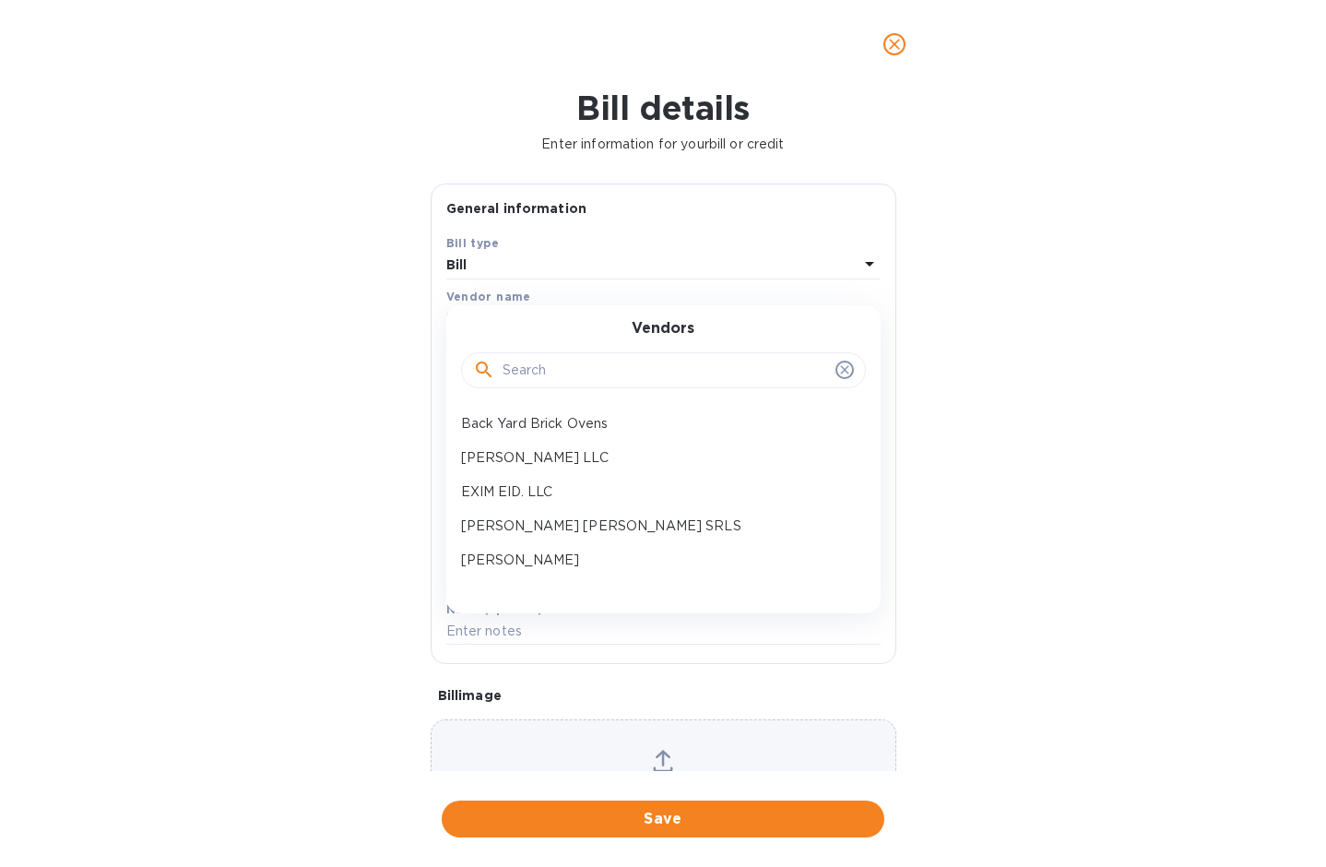
click at [590, 364] on input "text" at bounding box center [666, 371] width 326 height 28
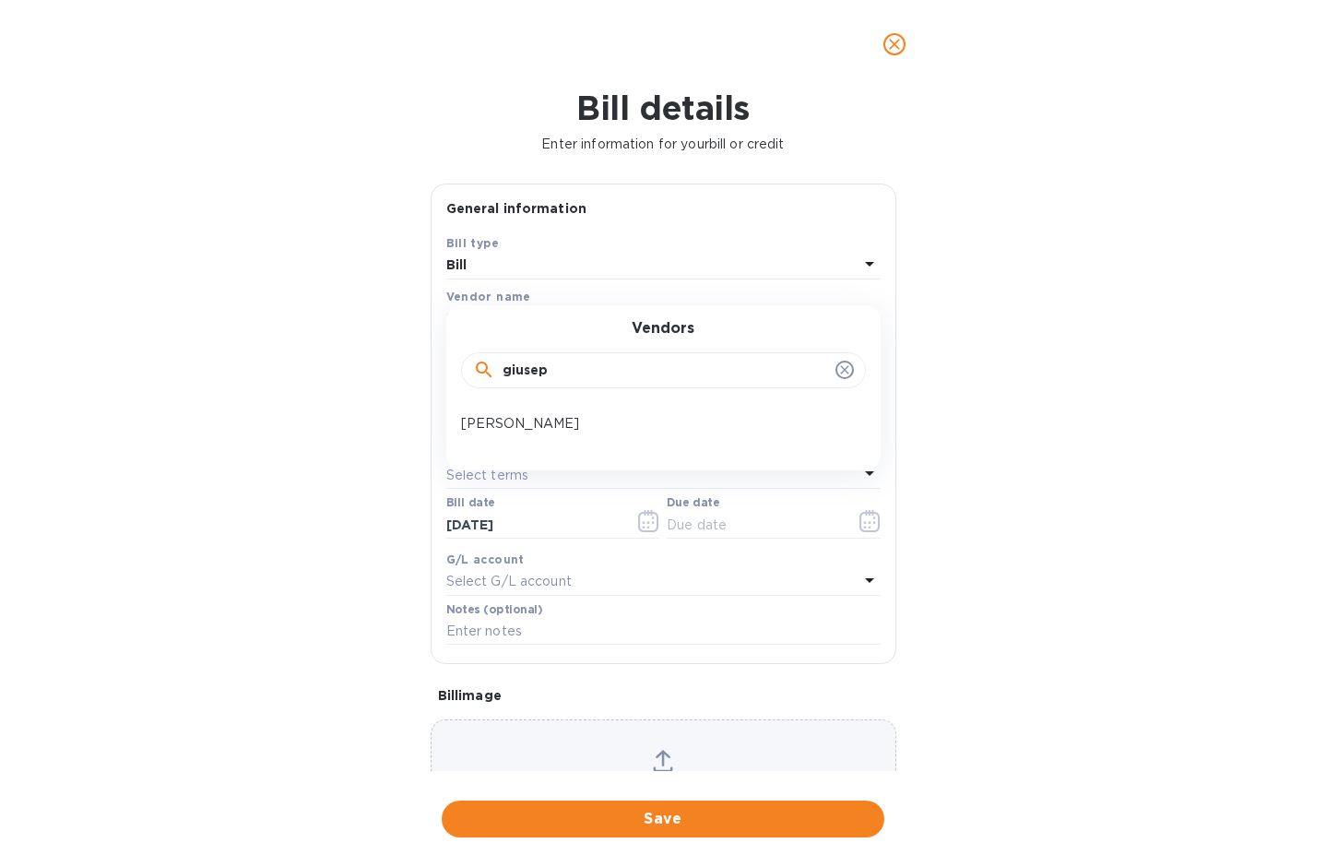
type input "giusepp"
drag, startPoint x: 590, startPoint y: 364, endPoint x: 567, endPoint y: 422, distance: 62.5
click at [567, 422] on p "[PERSON_NAME]" at bounding box center [656, 423] width 390 height 19
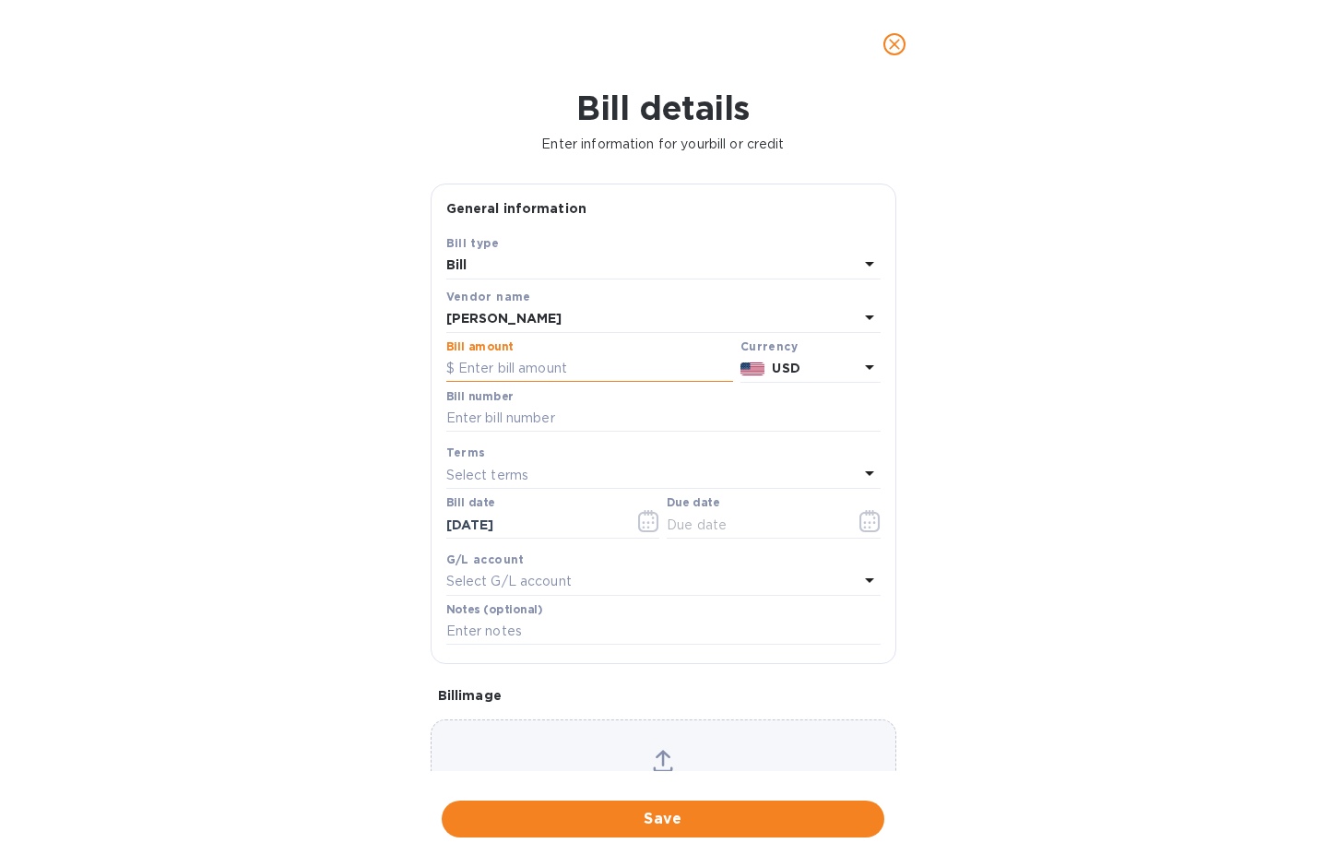
click at [567, 361] on input "text" at bounding box center [589, 369] width 287 height 28
type input "2,259.50"
click at [618, 424] on input "text" at bounding box center [663, 419] width 434 height 28
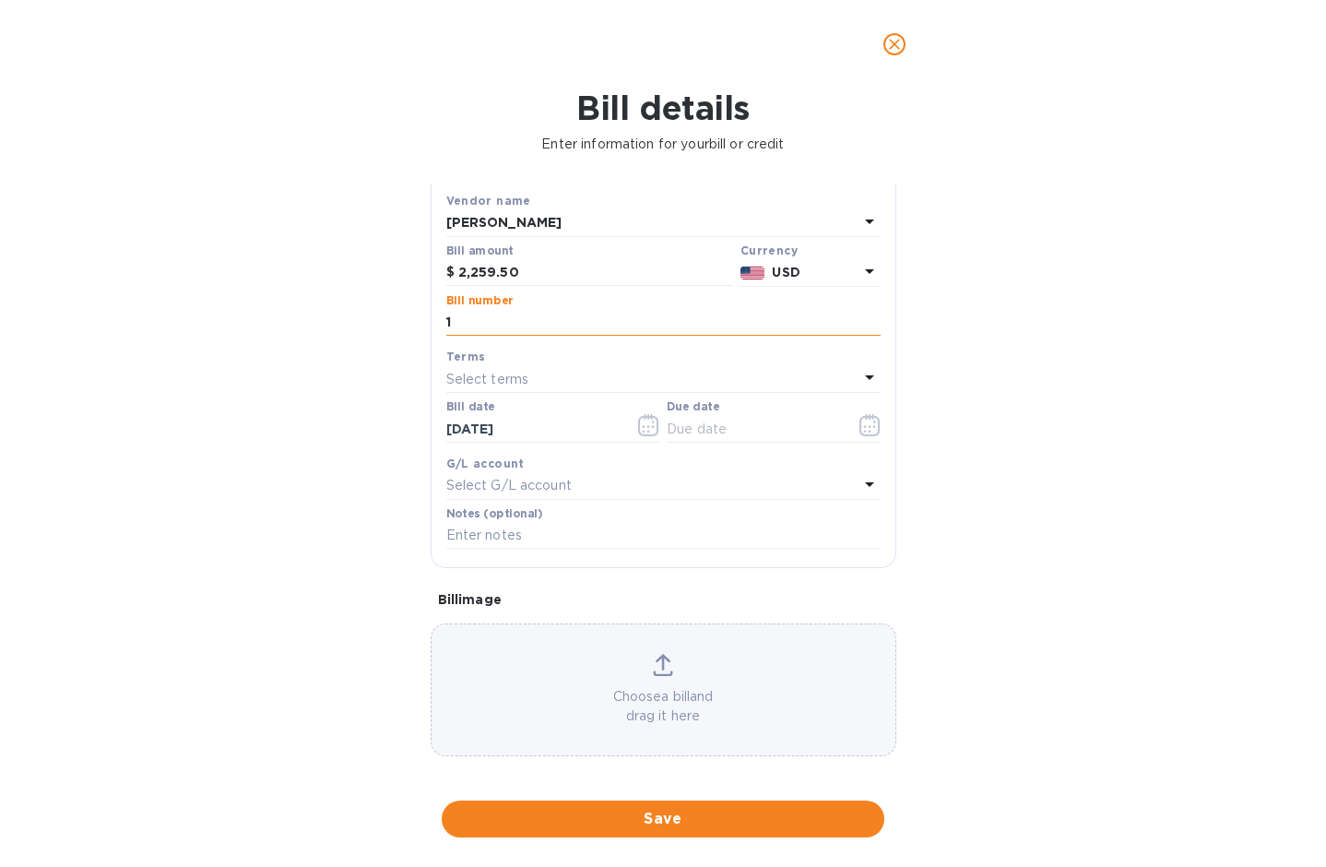
scroll to position [103, 0]
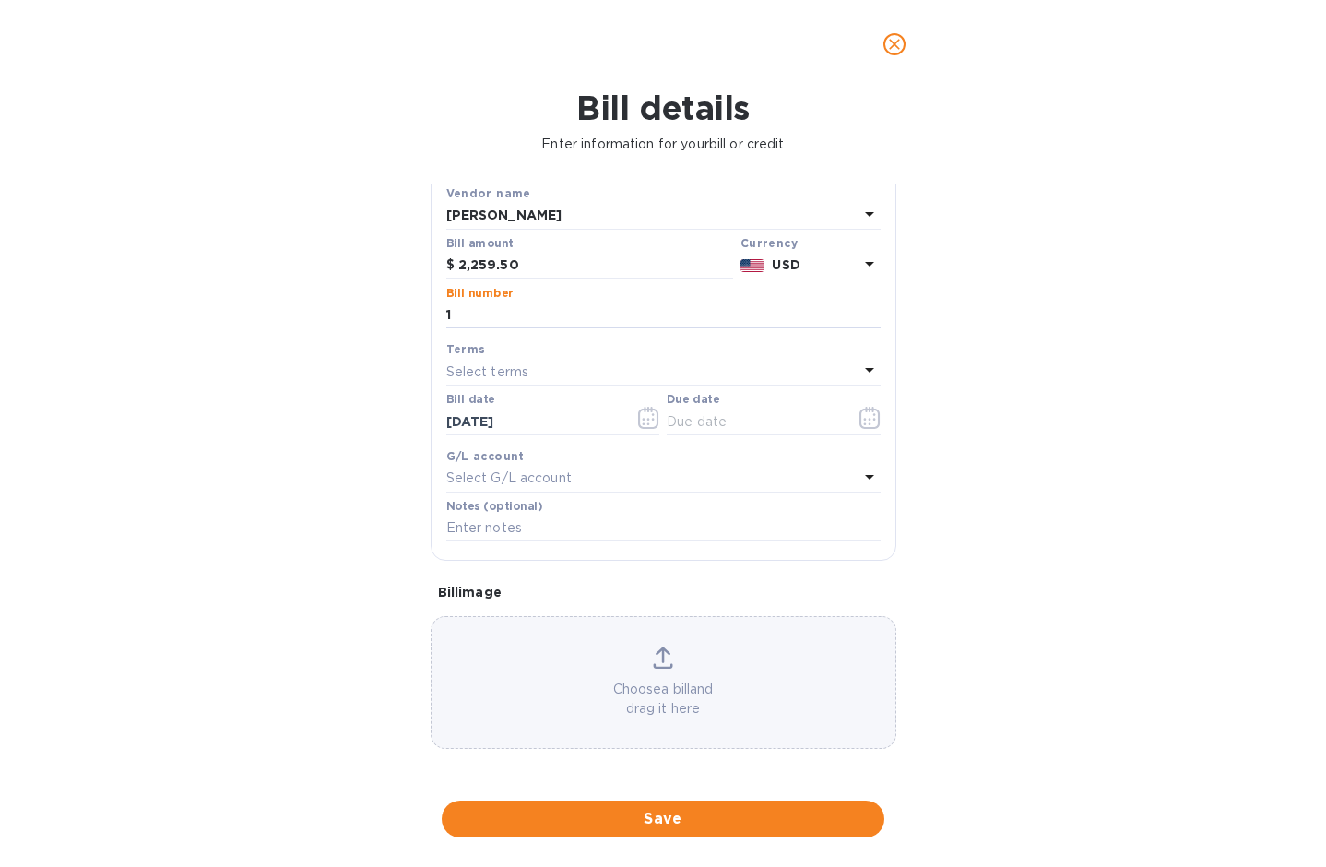
type input "1"
click at [629, 367] on div "Select terms" at bounding box center [652, 372] width 412 height 26
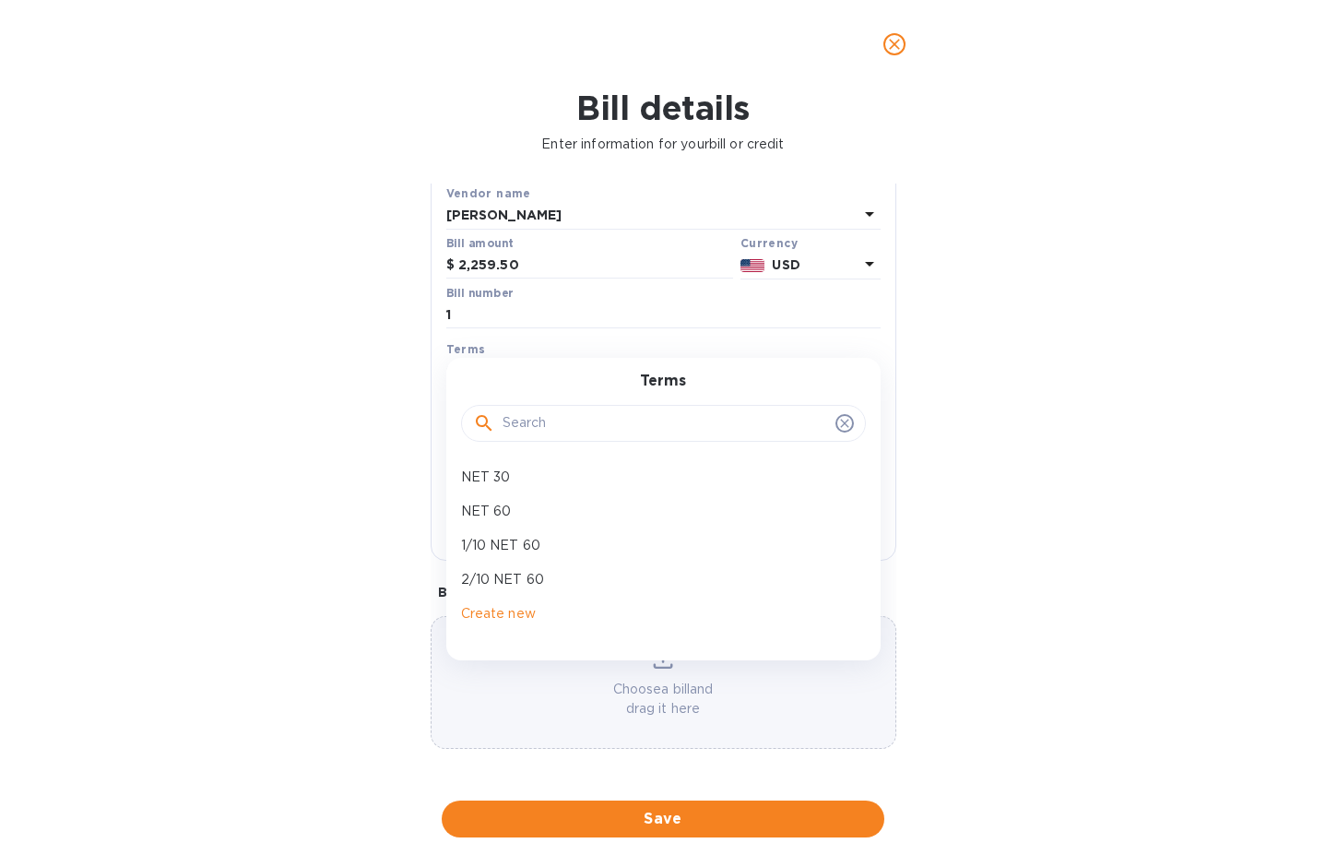
click at [620, 345] on div "Terms" at bounding box center [663, 348] width 434 height 19
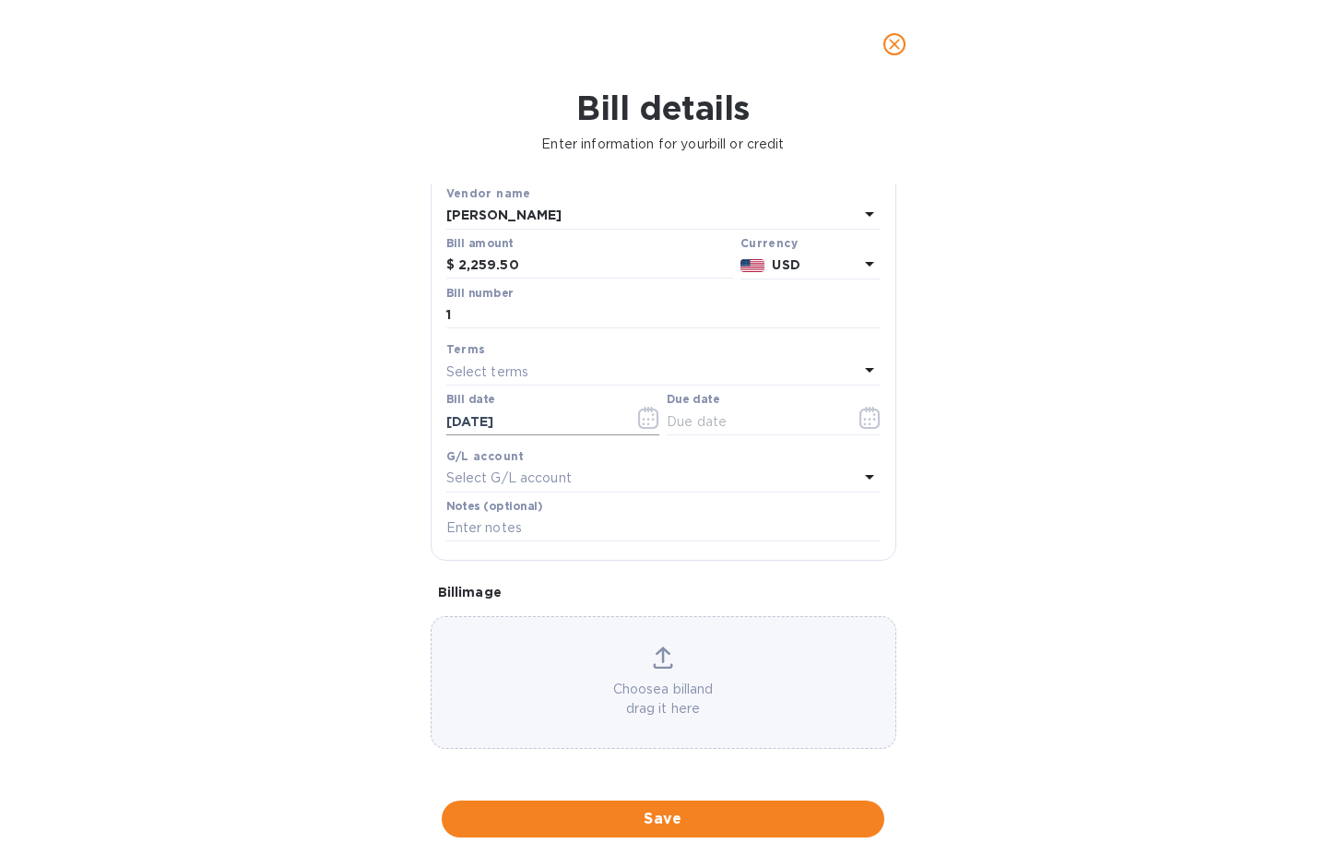
scroll to position [49, 0]
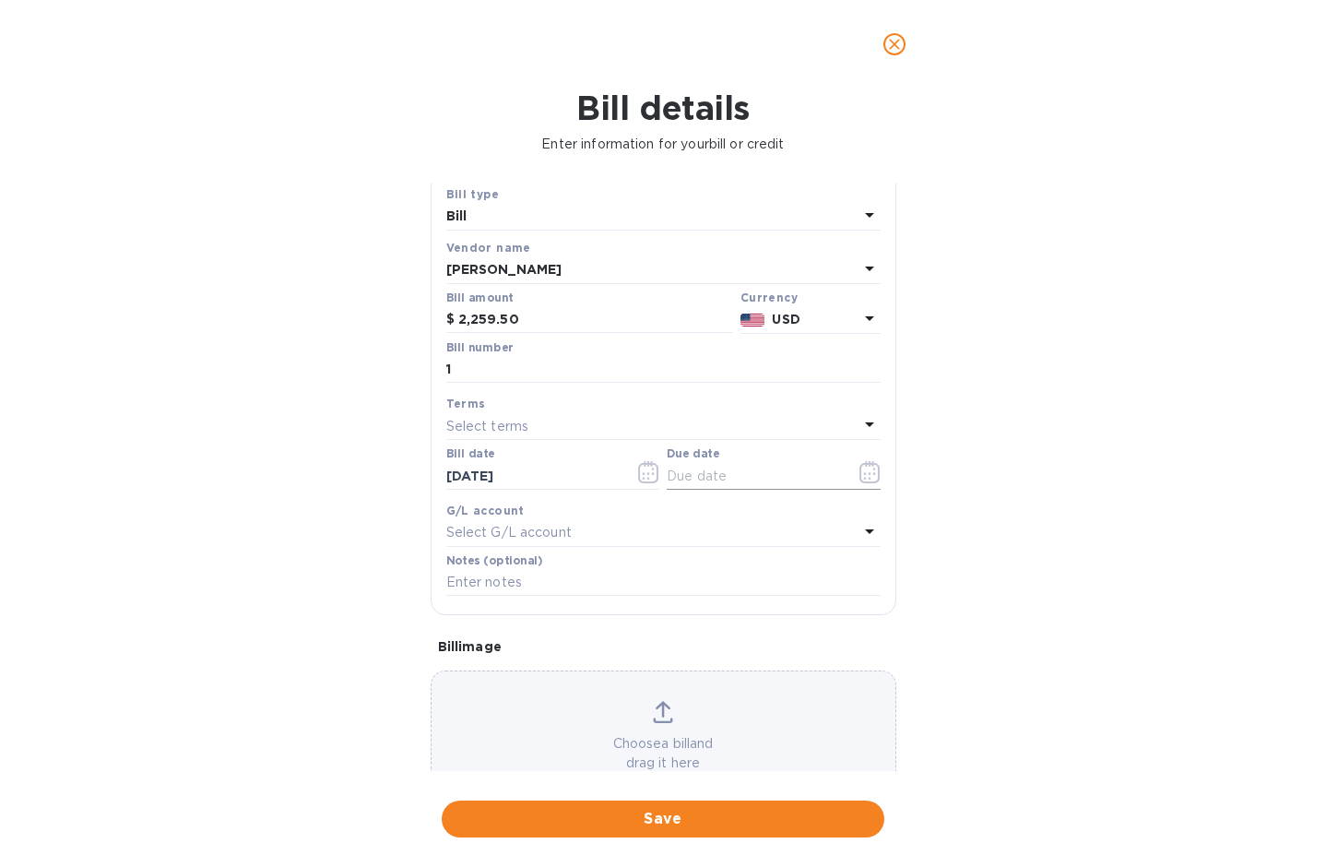
click at [868, 469] on icon "button" at bounding box center [870, 472] width 21 height 22
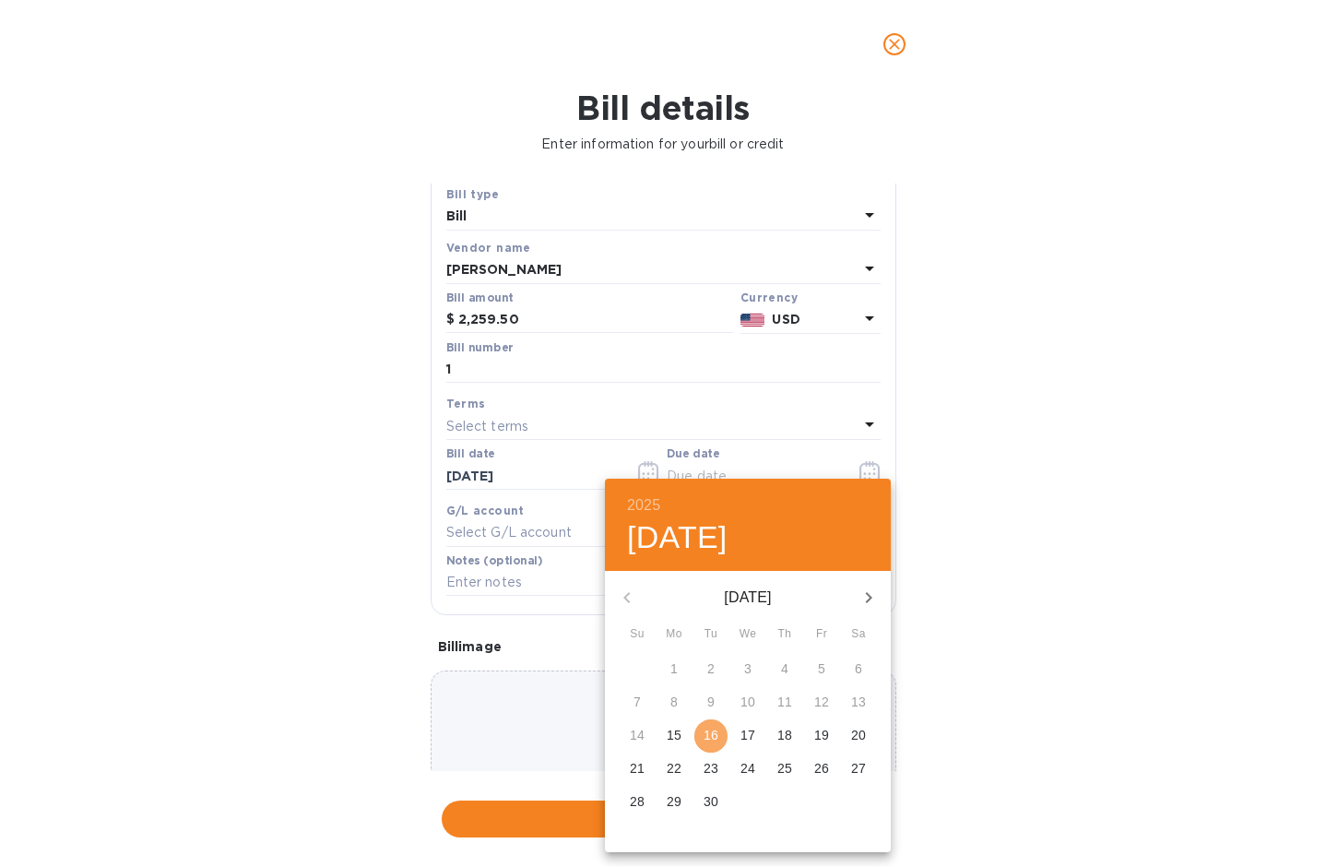
click at [707, 726] on p "16" at bounding box center [711, 735] width 15 height 18
type input "[DATE]"
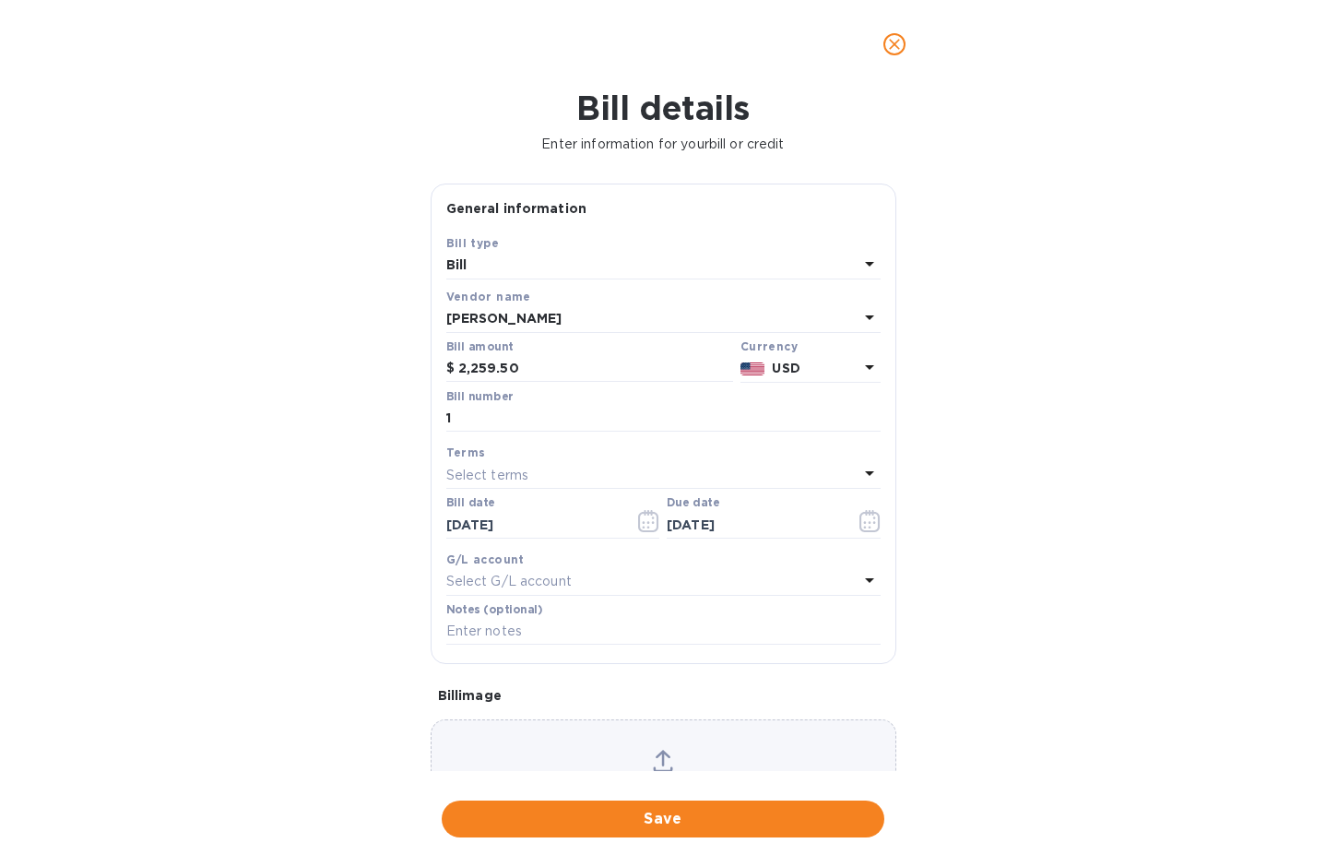
scroll to position [0, 0]
click at [700, 808] on span "Save" at bounding box center [663, 819] width 413 height 22
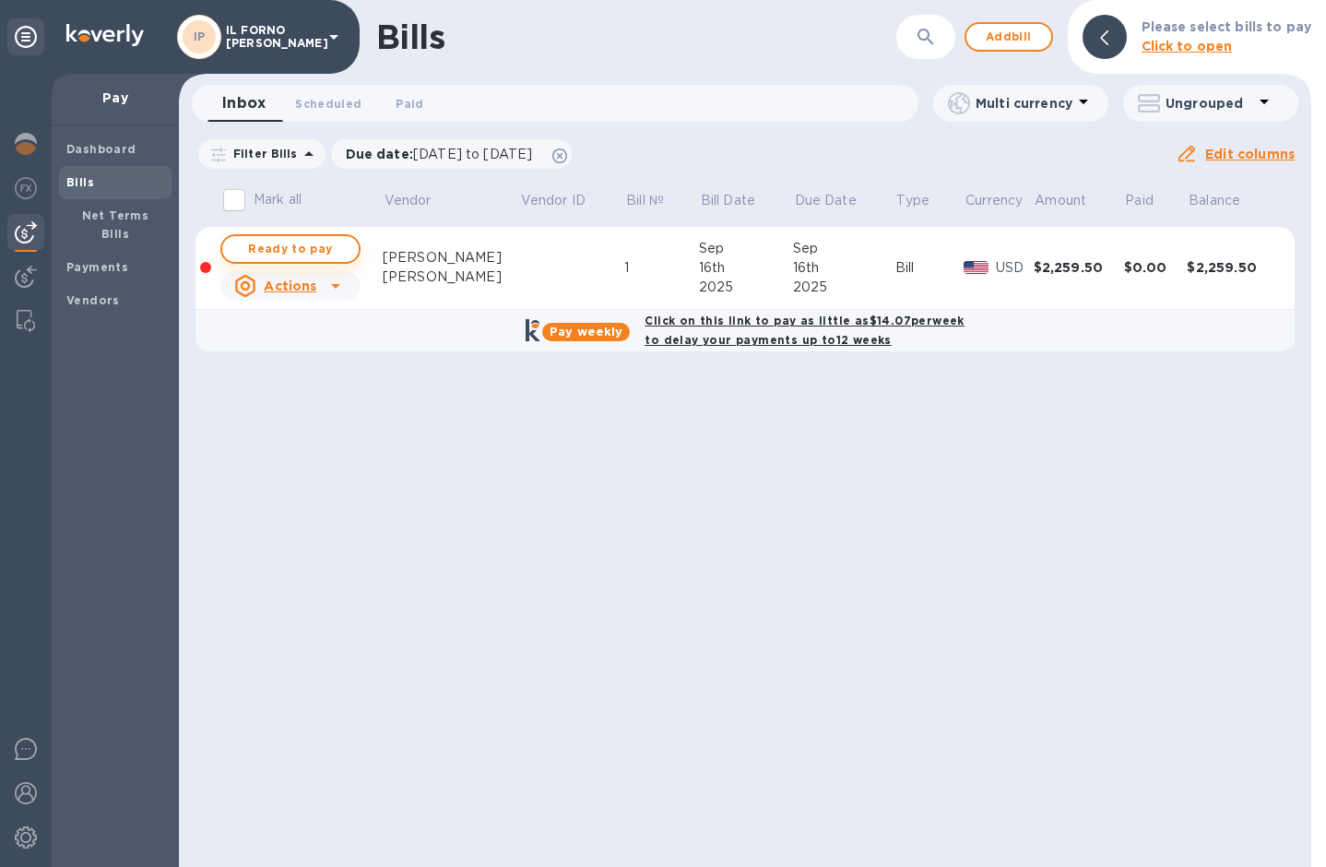
click at [311, 243] on span "Ready to pay" at bounding box center [290, 249] width 107 height 22
checkbox input "true"
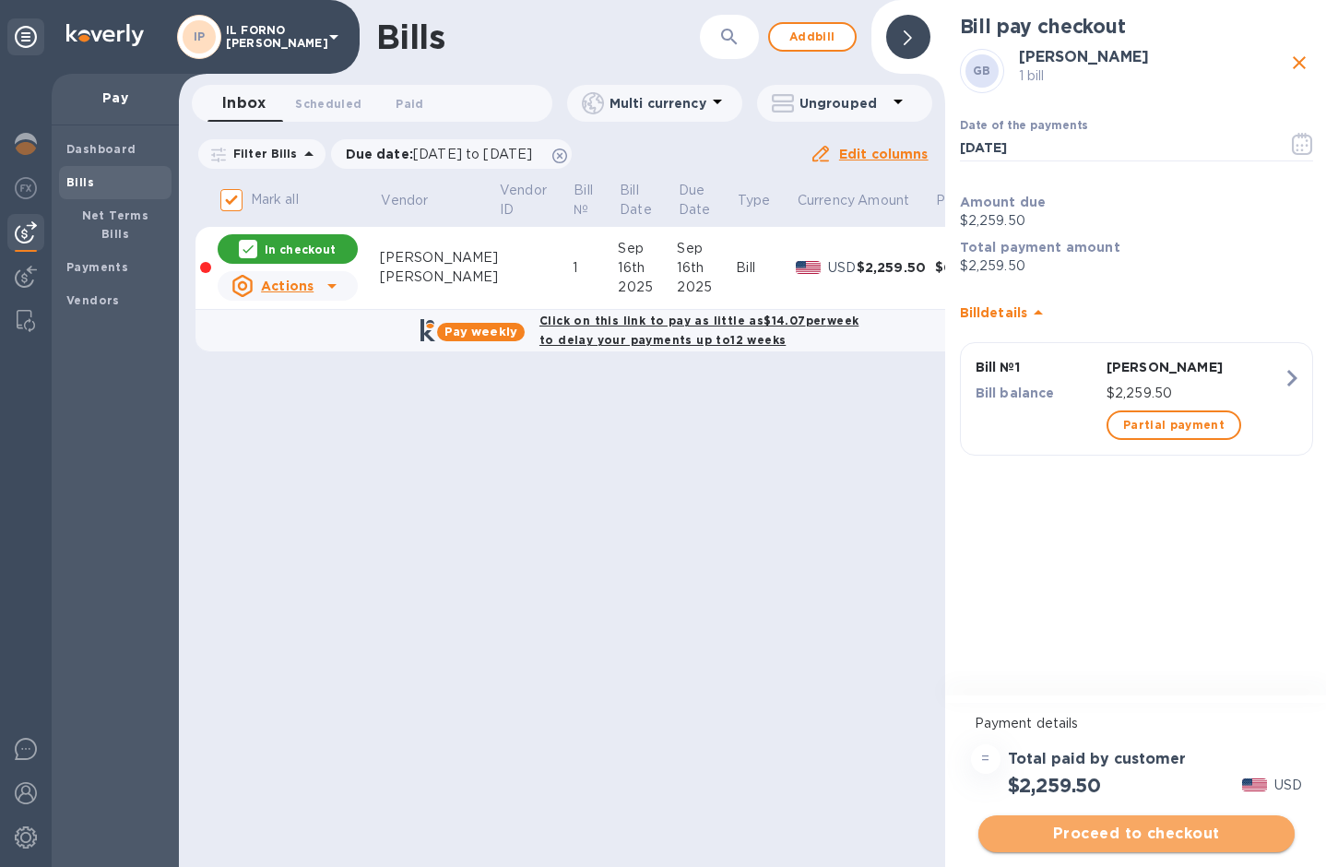
click at [1107, 830] on span "Proceed to checkout" at bounding box center [1136, 834] width 287 height 22
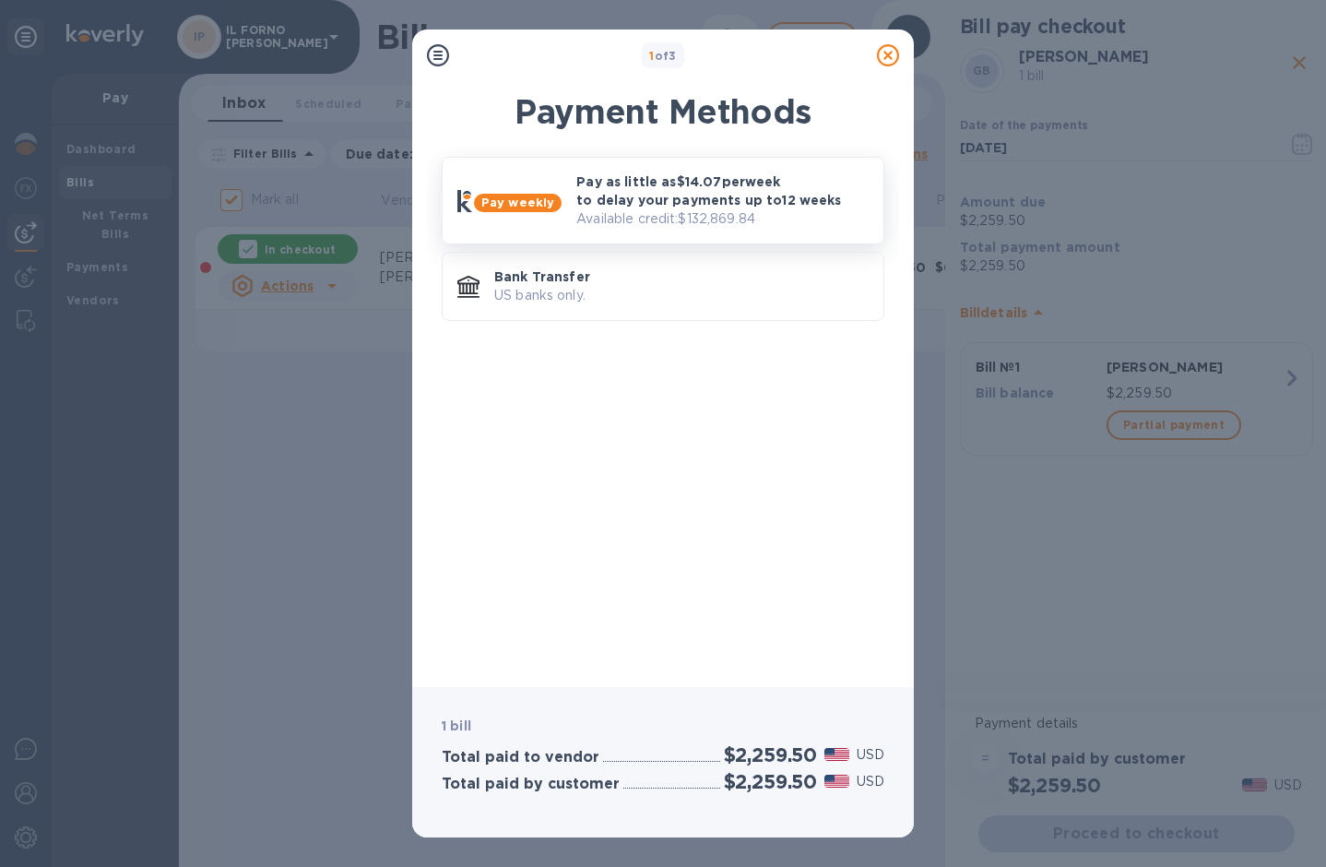
click at [720, 199] on p "Pay as little as $14.07 per week to delay your payments up to 12 weeks" at bounding box center [722, 190] width 292 height 37
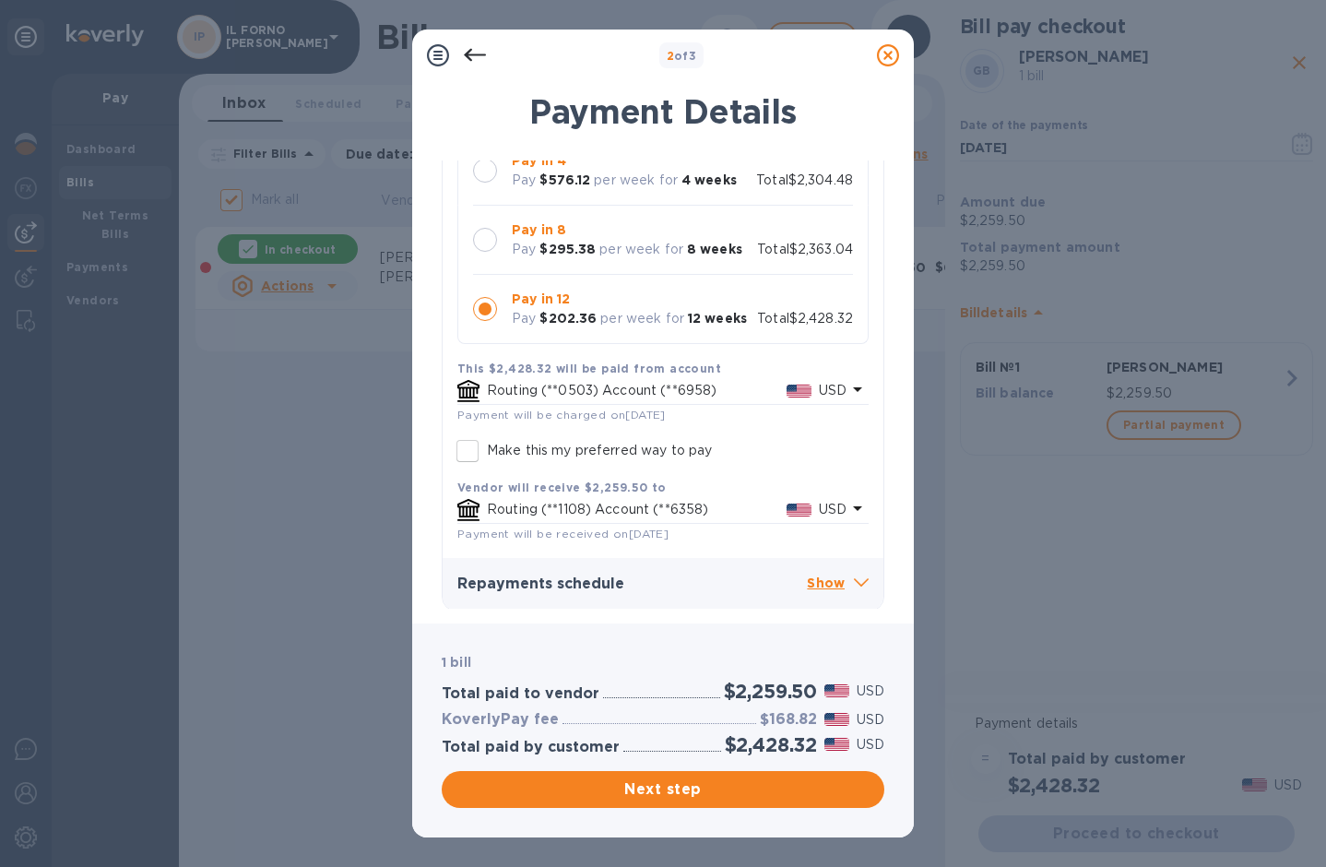
scroll to position [188, 0]
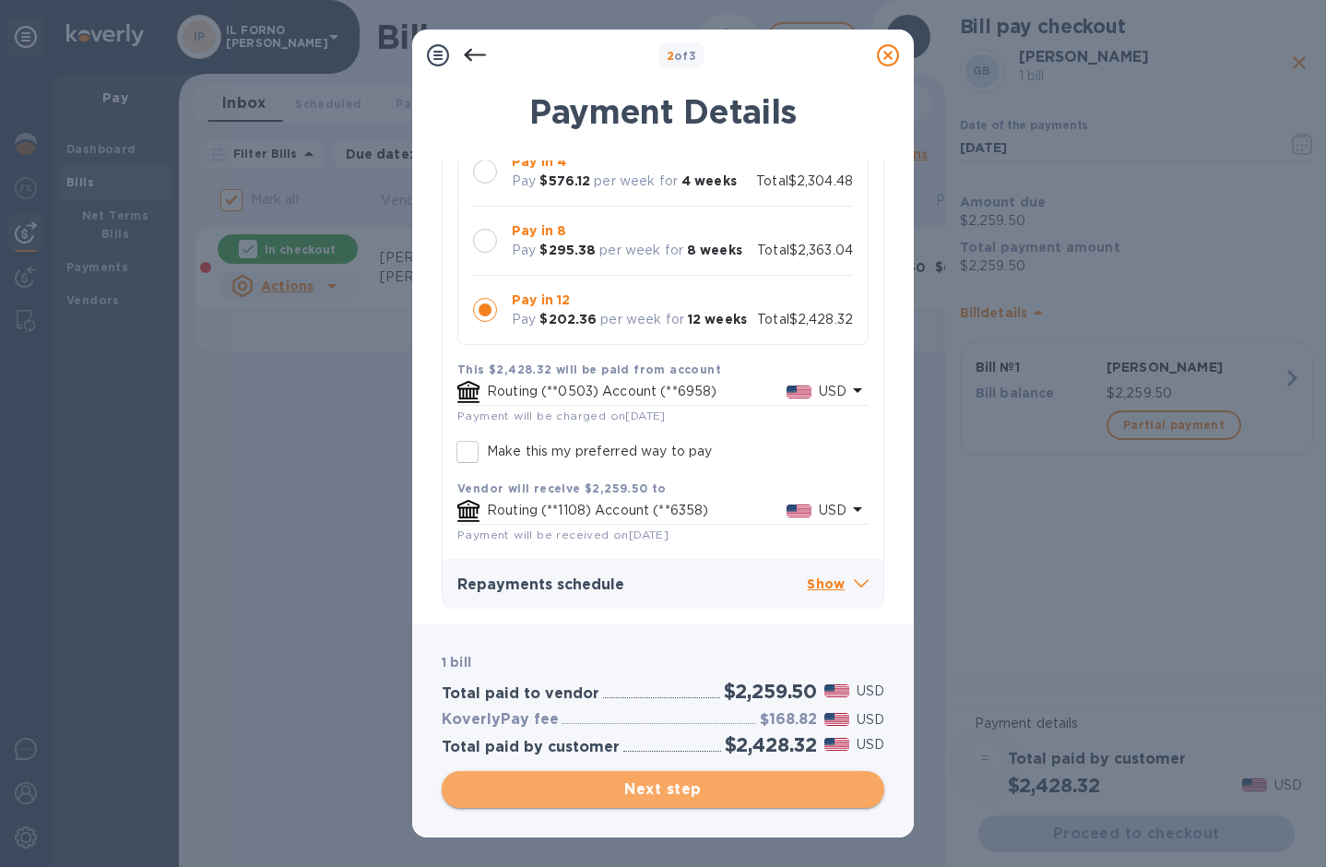
click at [670, 786] on span "Next step" at bounding box center [663, 789] width 413 height 22
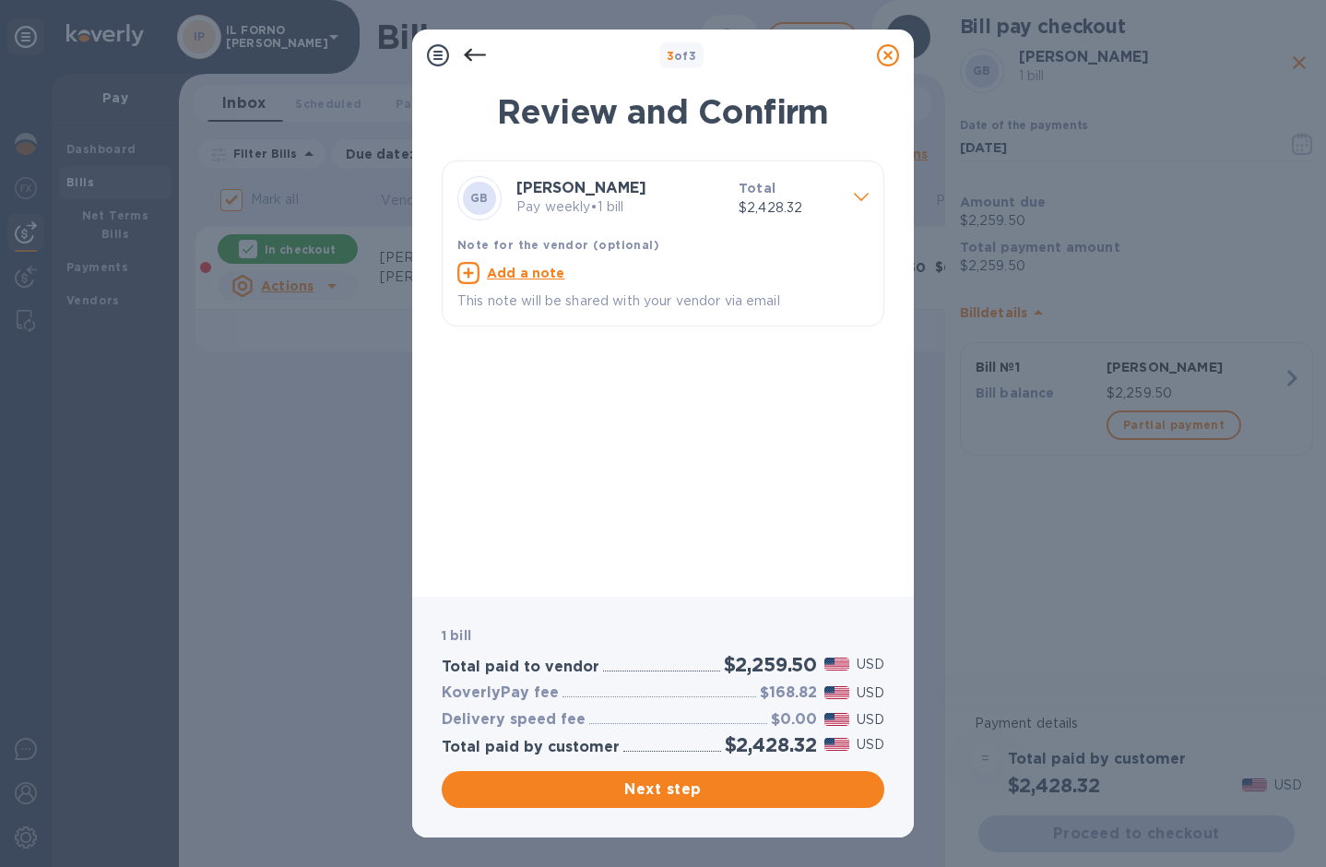
scroll to position [0, 0]
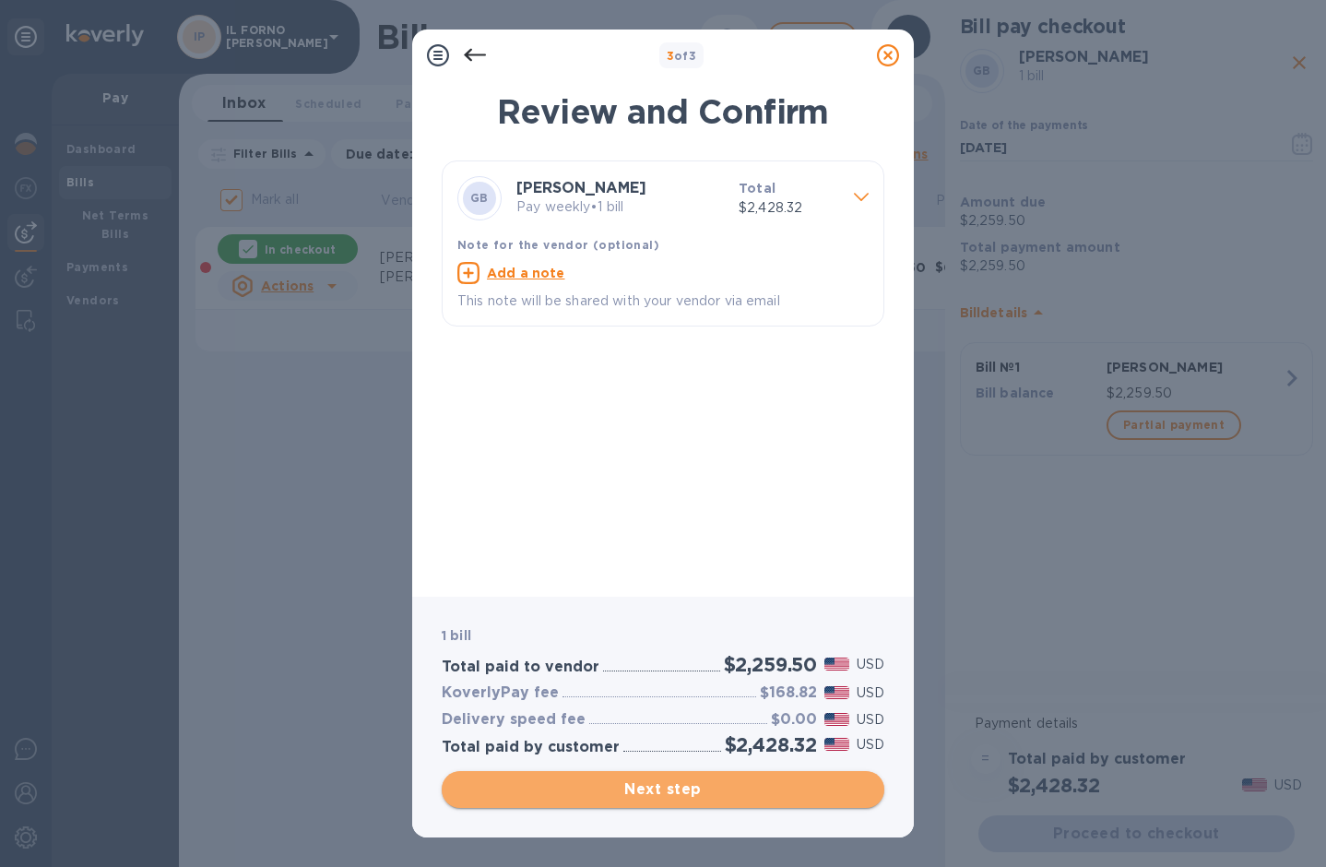
click at [647, 791] on span "Next step" at bounding box center [663, 789] width 413 height 22
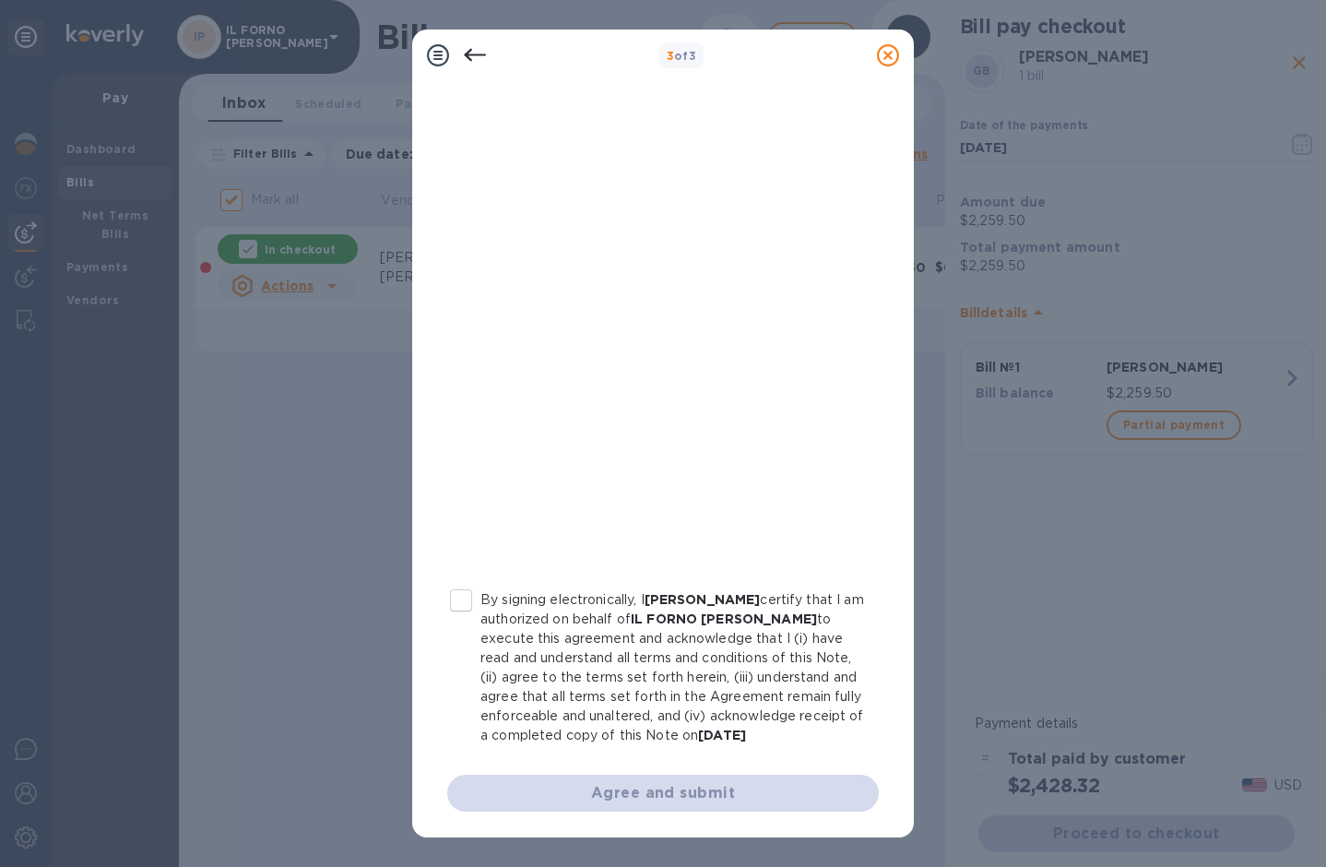
scroll to position [164, 0]
click at [466, 597] on input "By signing electronically, I [PERSON_NAME] certify that I am authorized on beha…" at bounding box center [461, 600] width 39 height 39
checkbox input "true"
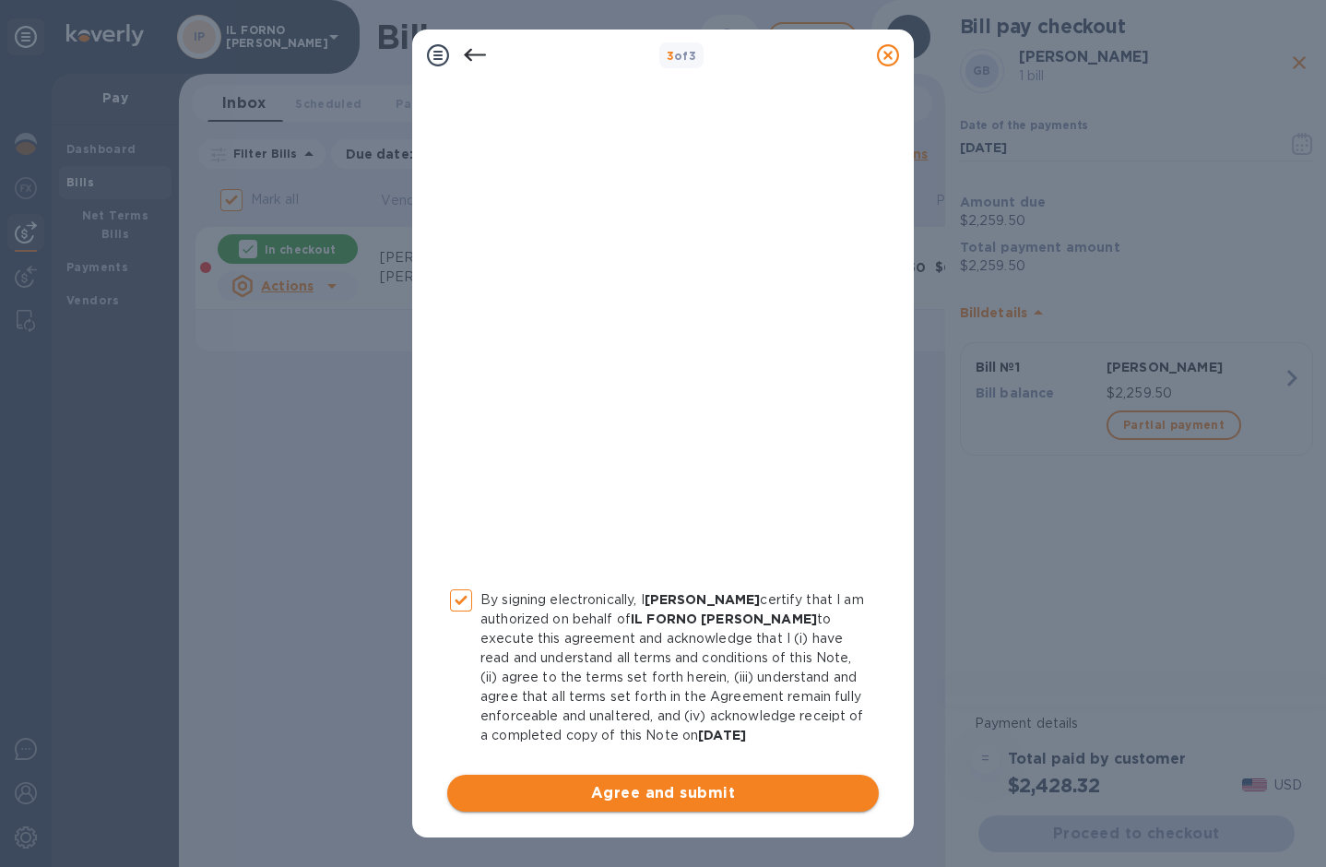
click at [570, 784] on span "Agree and submit" at bounding box center [663, 793] width 402 height 22
